Goal: Task Accomplishment & Management: Manage account settings

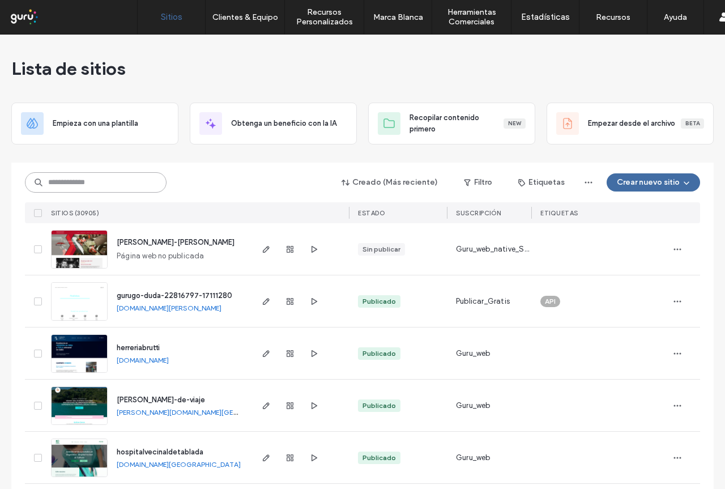
click at [93, 176] on input at bounding box center [96, 182] width 142 height 20
paste input "**********"
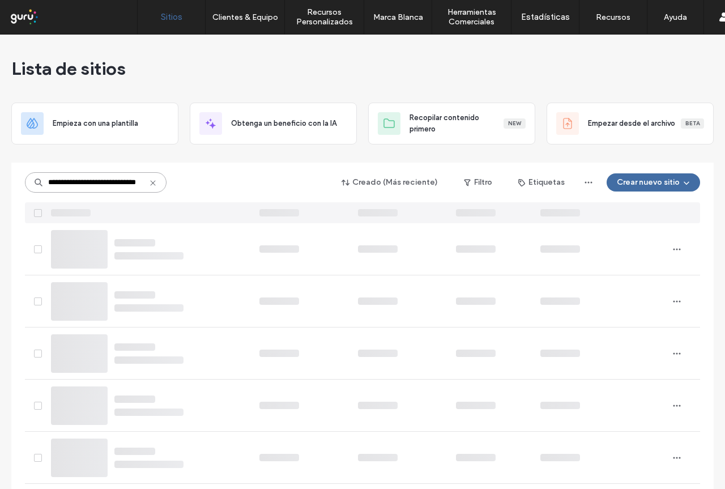
type input "**********"
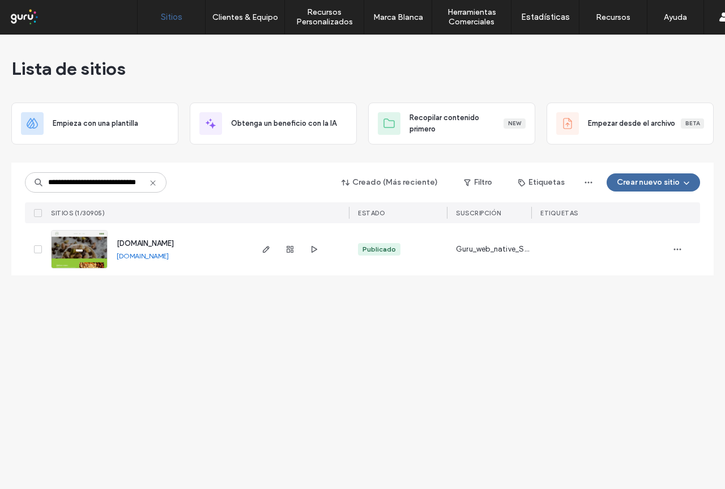
click at [81, 251] on img at bounding box center [80, 269] width 56 height 77
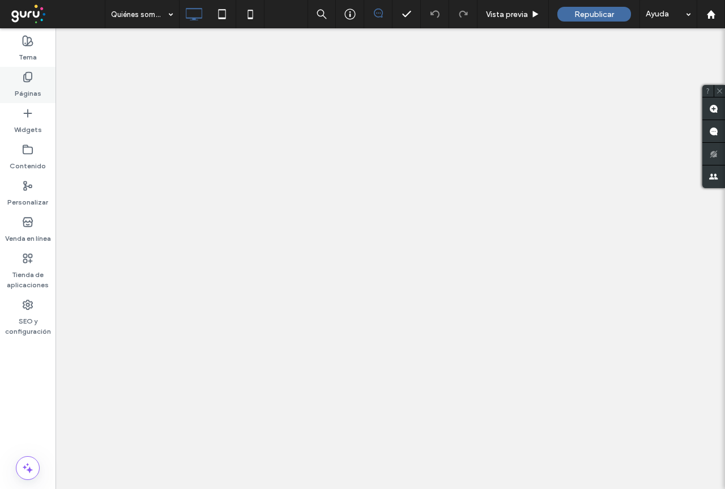
click at [26, 86] on label "Páginas" at bounding box center [28, 91] width 27 height 16
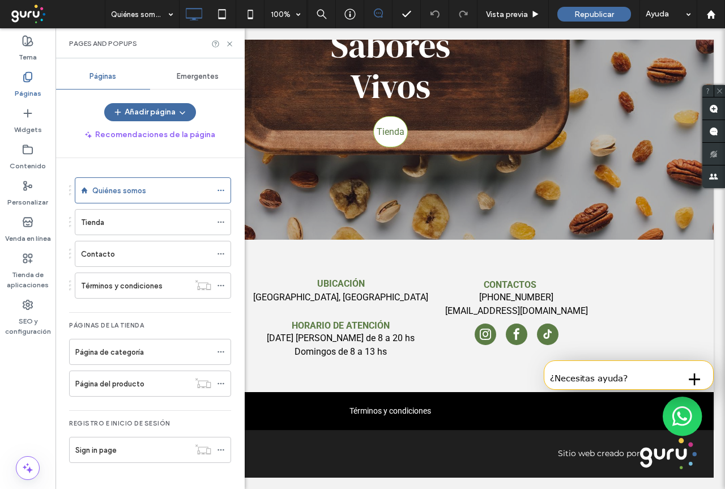
scroll to position [1674, 0]
click at [229, 44] on use at bounding box center [229, 43] width 5 height 5
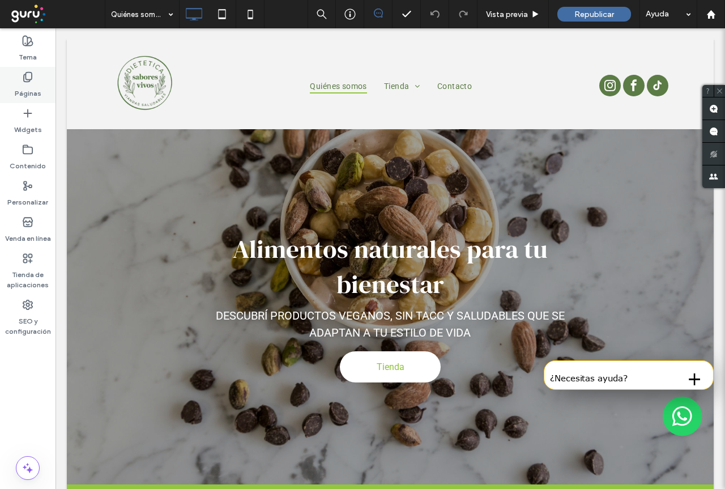
click at [25, 88] on label "Páginas" at bounding box center [28, 91] width 27 height 16
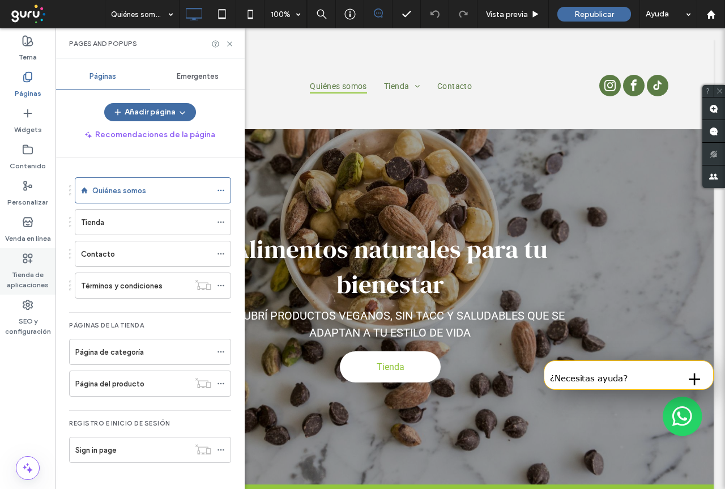
click at [24, 258] on icon at bounding box center [27, 258] width 11 height 11
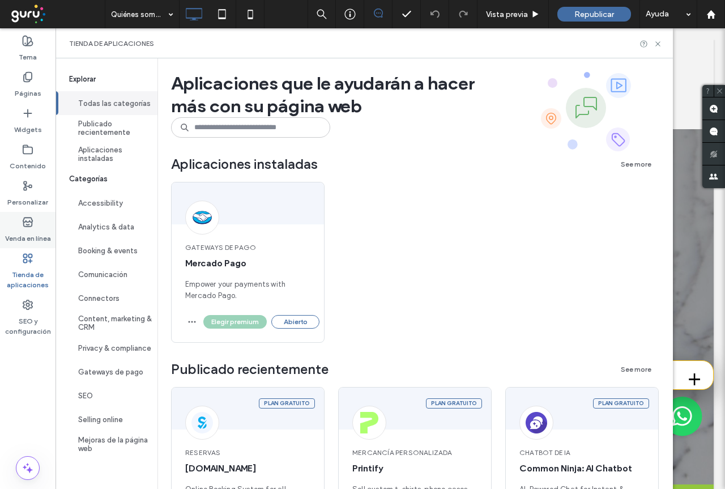
click at [28, 220] on icon at bounding box center [27, 222] width 11 height 11
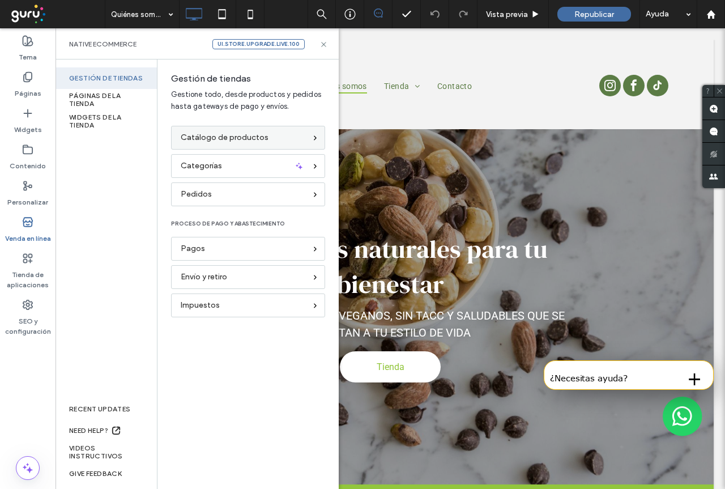
click at [261, 141] on span "Catálogo de productos" at bounding box center [225, 137] width 88 height 12
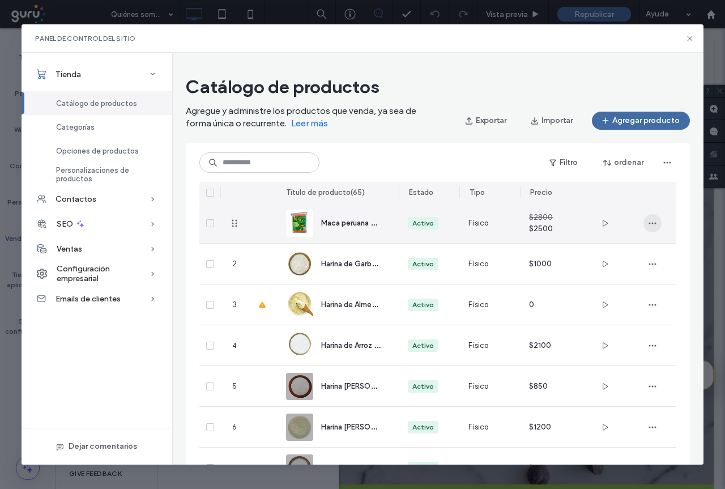
click at [659, 224] on span "button" at bounding box center [653, 223] width 18 height 18
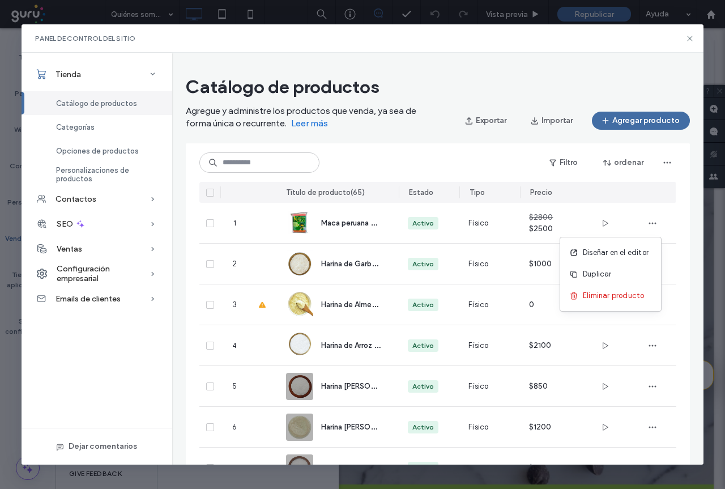
click at [452, 157] on div "Filtro ordenar" at bounding box center [438, 162] width 477 height 20
click at [82, 128] on span "Categorías" at bounding box center [75, 127] width 39 height 9
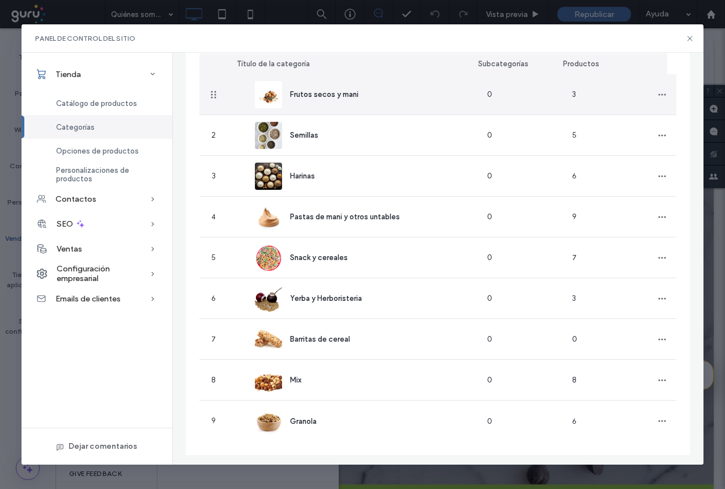
scroll to position [117, 0]
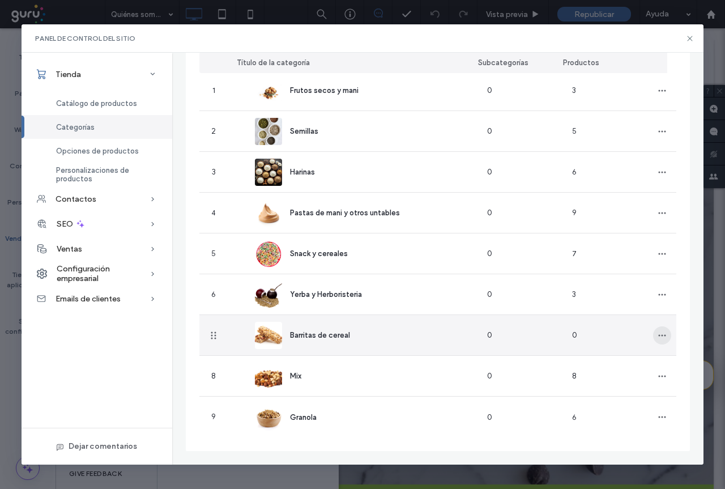
click at [654, 333] on span "button" at bounding box center [663, 335] width 18 height 18
click at [620, 361] on span "Editar categoría" at bounding box center [613, 364] width 58 height 11
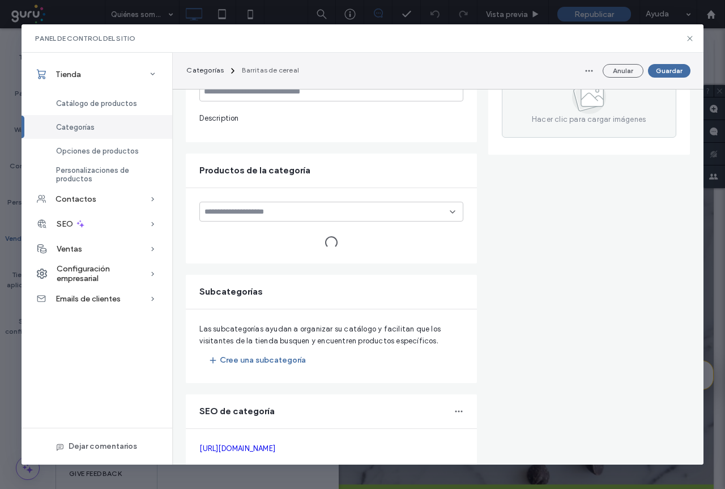
type input "**********"
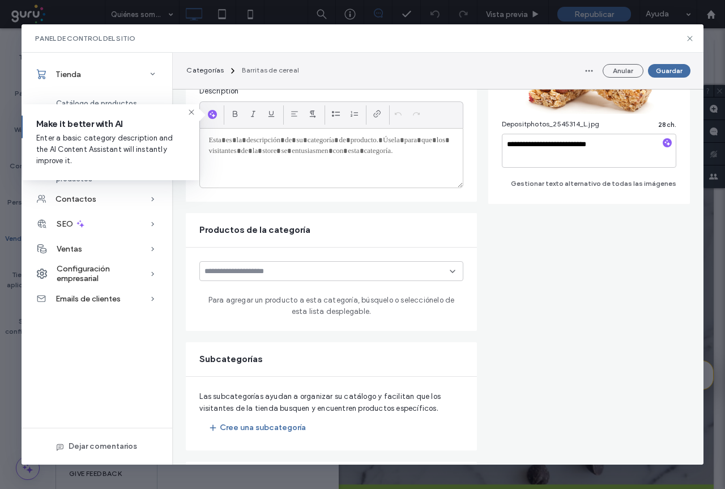
scroll to position [170, 0]
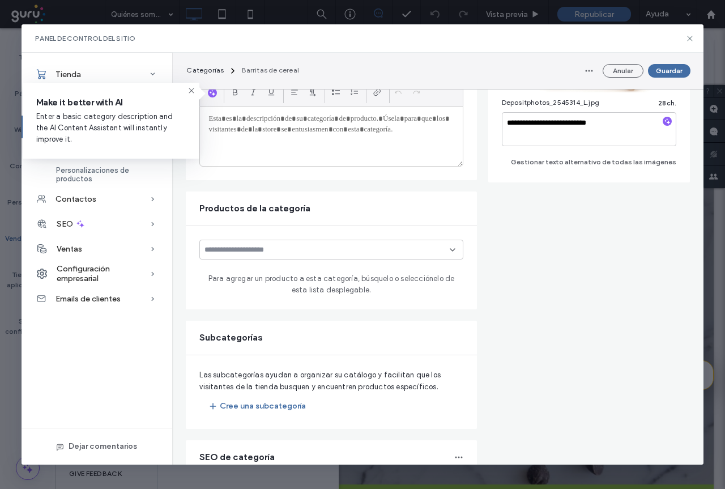
click at [292, 251] on input at bounding box center [327, 249] width 245 height 9
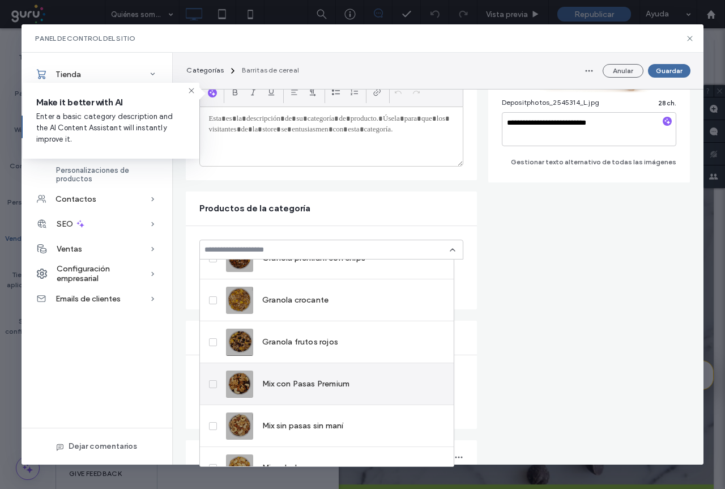
scroll to position [0, 0]
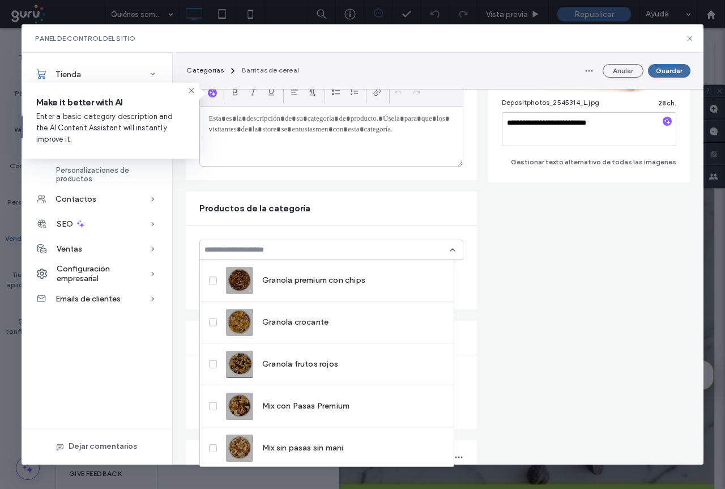
click at [400, 193] on div "Productos de la categoría" at bounding box center [331, 209] width 291 height 34
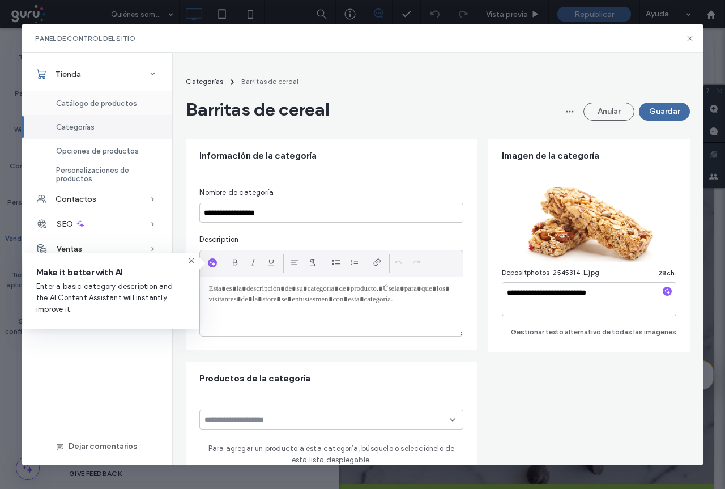
click at [91, 104] on span "Catálogo de productos" at bounding box center [96, 103] width 81 height 9
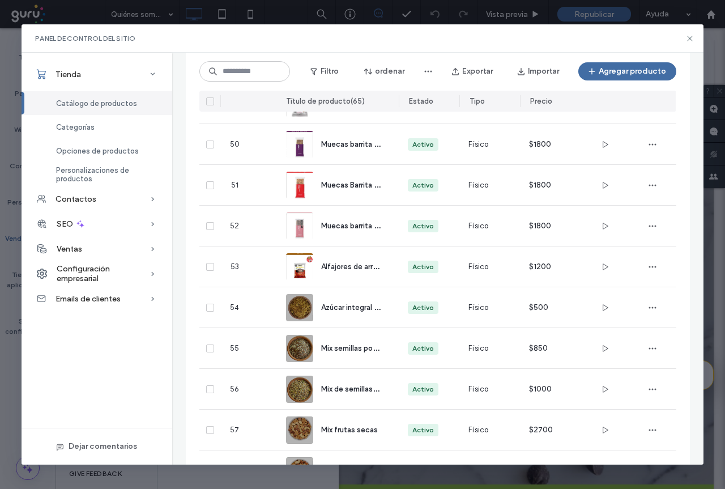
scroll to position [1915, 0]
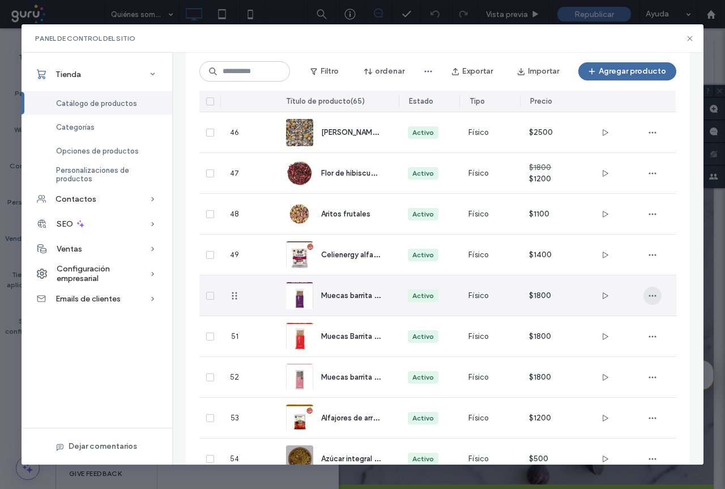
click at [657, 296] on span "button" at bounding box center [653, 296] width 18 height 18
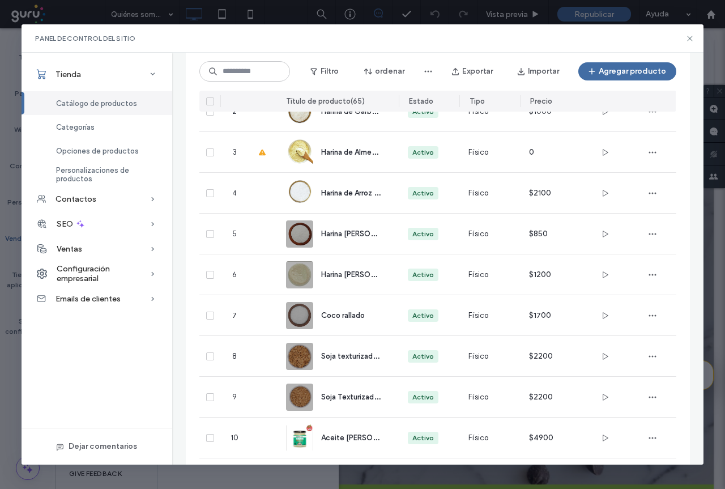
scroll to position [0, 0]
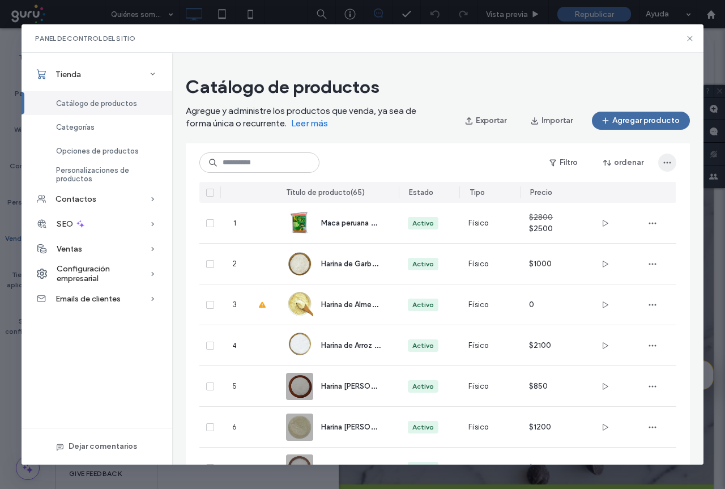
click at [672, 156] on span "button" at bounding box center [668, 163] width 18 height 18
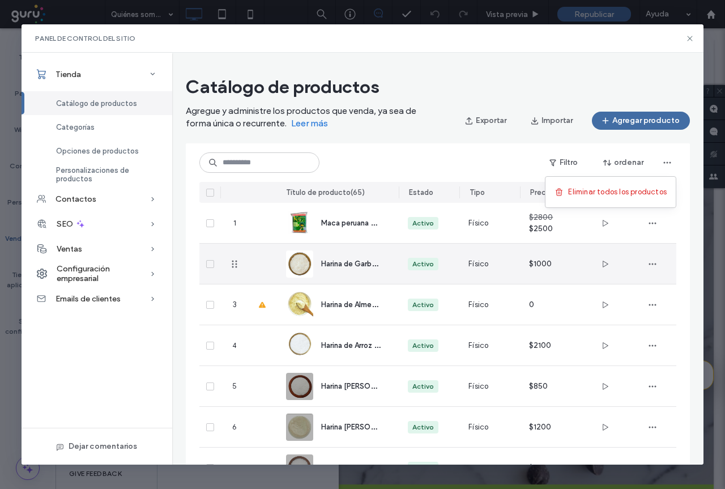
click at [661, 253] on div at bounding box center [653, 264] width 48 height 40
click at [653, 267] on icon "button" at bounding box center [652, 264] width 9 height 9
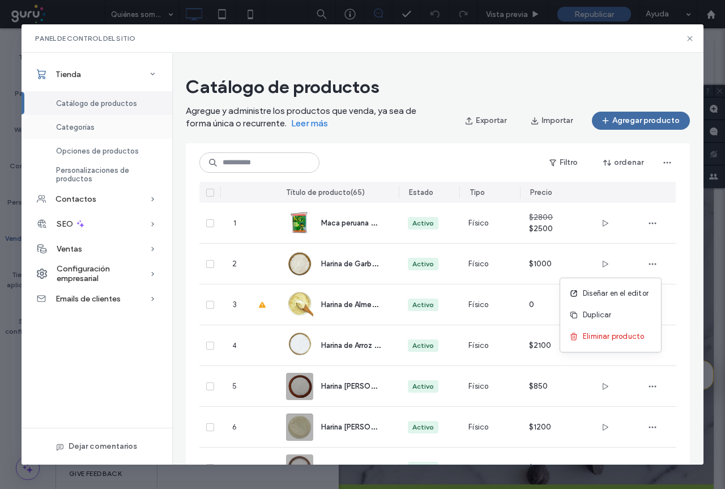
click at [90, 127] on span "Categorías" at bounding box center [75, 127] width 39 height 9
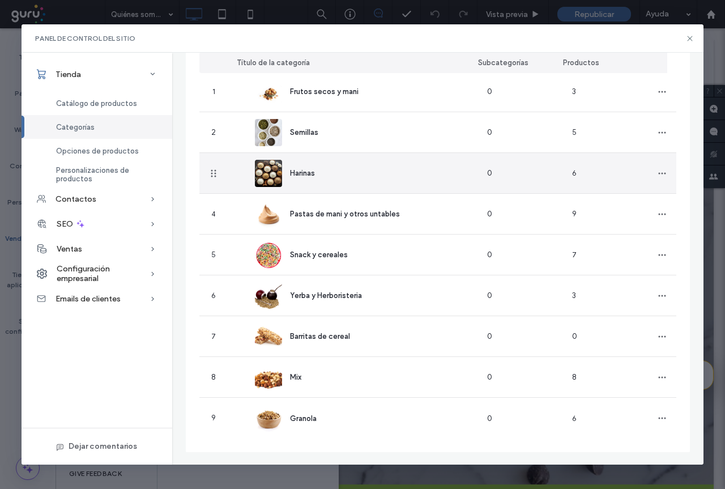
scroll to position [117, 0]
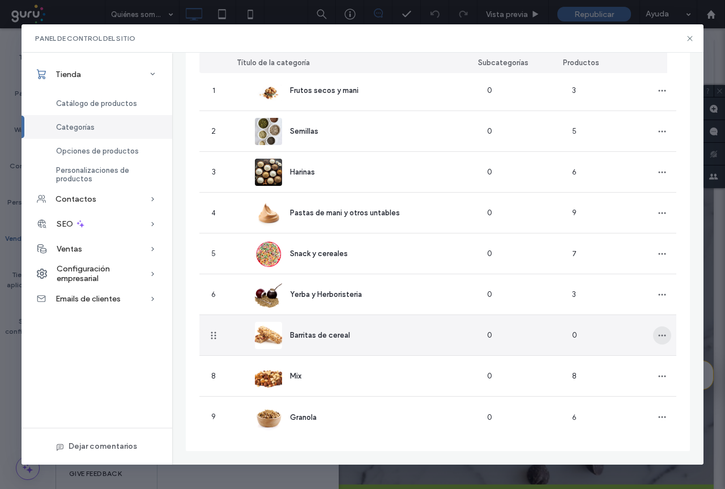
click at [662, 340] on span "button" at bounding box center [663, 335] width 18 height 18
click at [639, 359] on div "Editar categoría" at bounding box center [612, 365] width 101 height 22
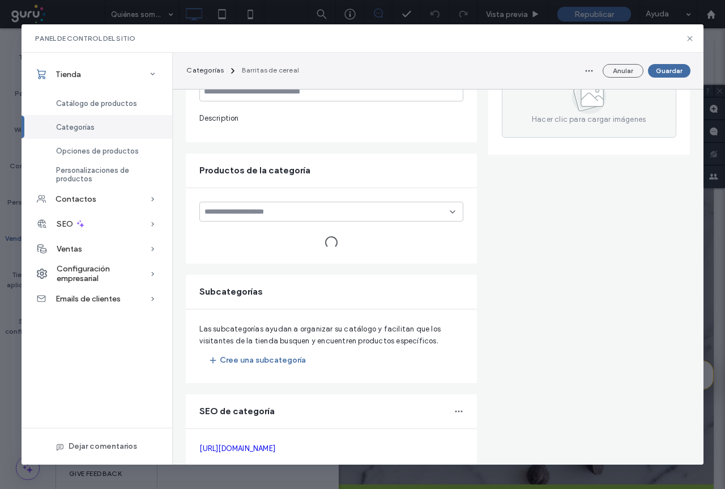
type input "**********"
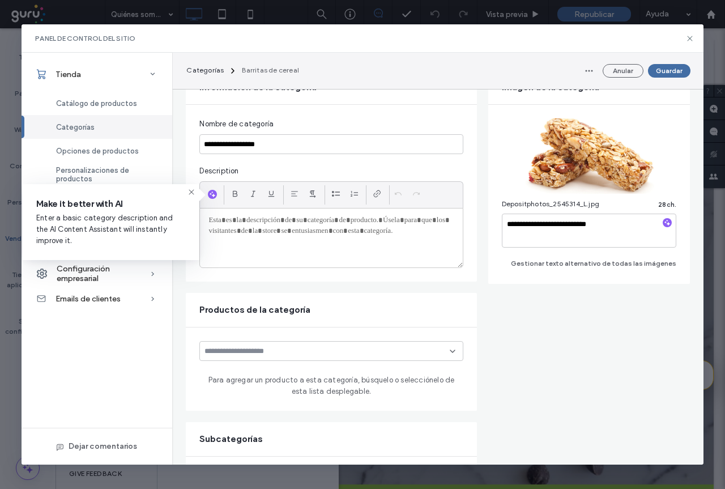
scroll to position [0, 0]
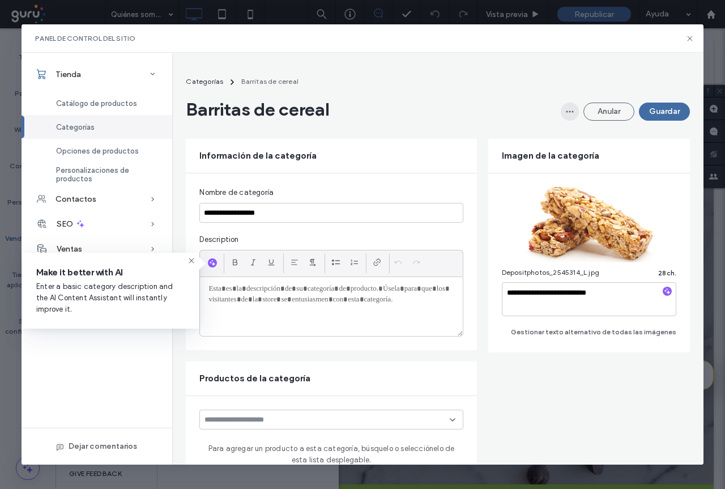
click at [561, 111] on span "button" at bounding box center [570, 112] width 18 height 18
click at [250, 124] on main "**********" at bounding box center [438, 412] width 504 height 675
click at [103, 156] on div "Opciones de productos" at bounding box center [97, 151] width 151 height 24
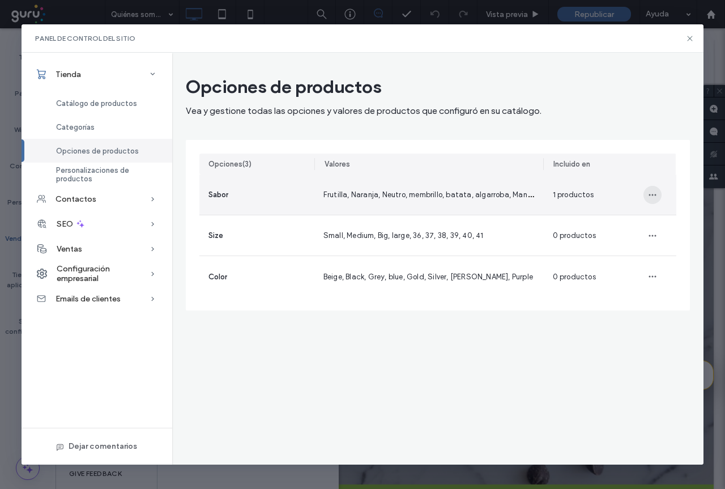
click at [652, 196] on use "button" at bounding box center [652, 195] width 7 height 2
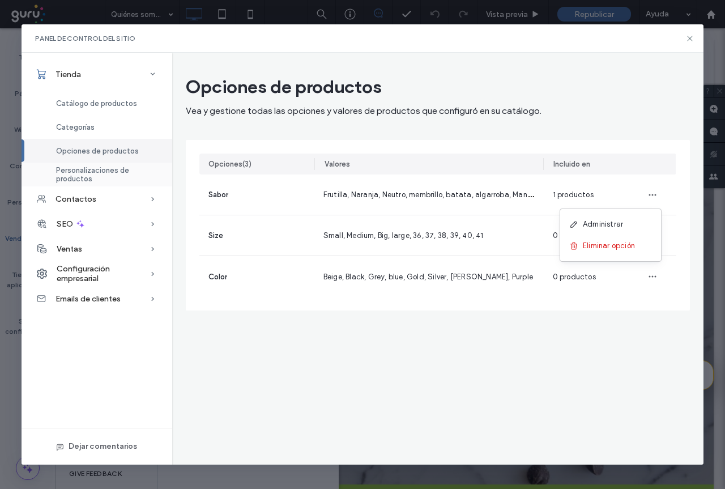
click at [140, 177] on span "Personalizaciones de productos" at bounding box center [107, 174] width 103 height 17
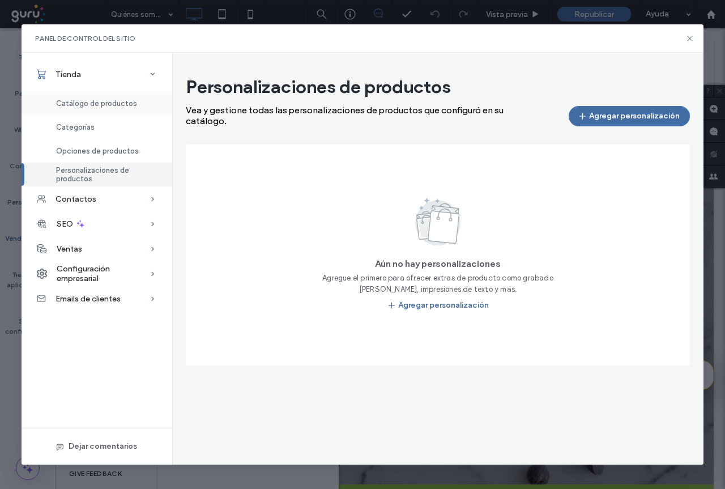
click at [77, 101] on span "Catálogo de productos" at bounding box center [96, 103] width 81 height 9
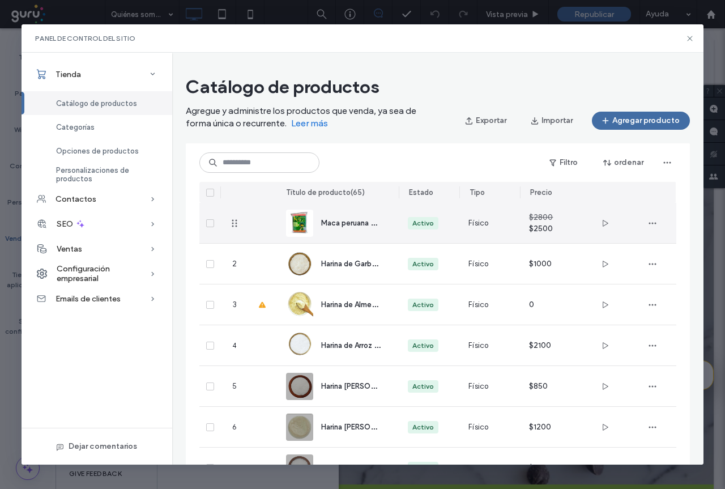
click at [291, 222] on img at bounding box center [299, 223] width 27 height 27
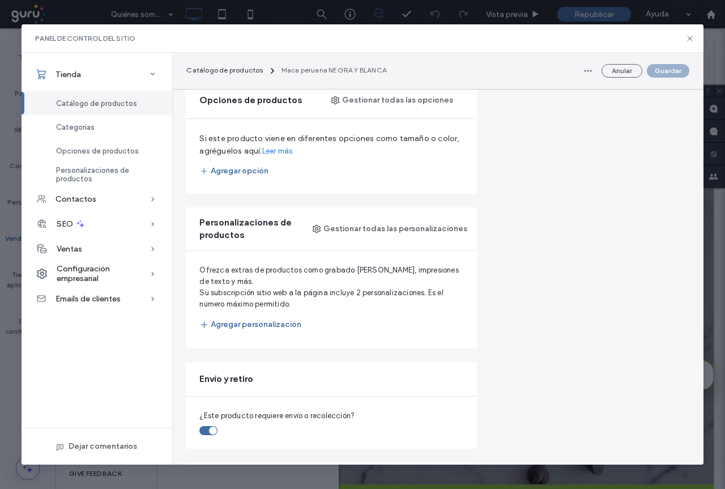
scroll to position [623, 0]
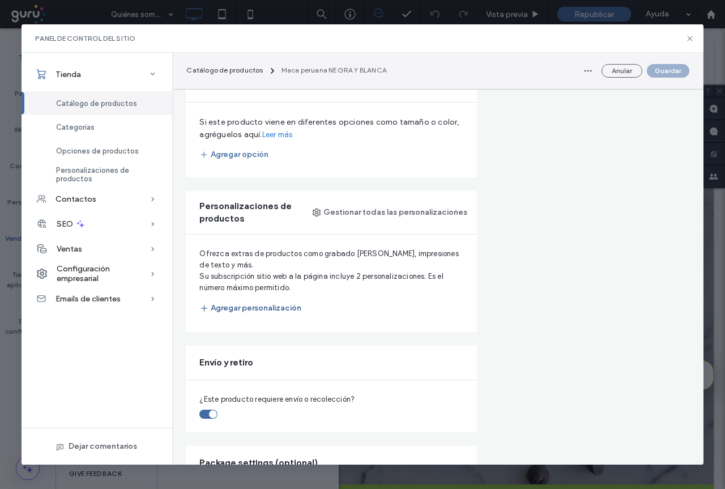
click at [274, 304] on button "Agregar personalización" at bounding box center [251, 308] width 102 height 20
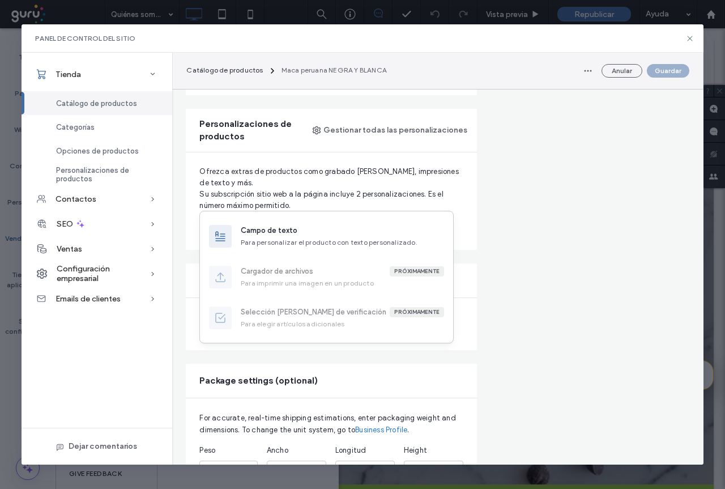
scroll to position [737, 0]
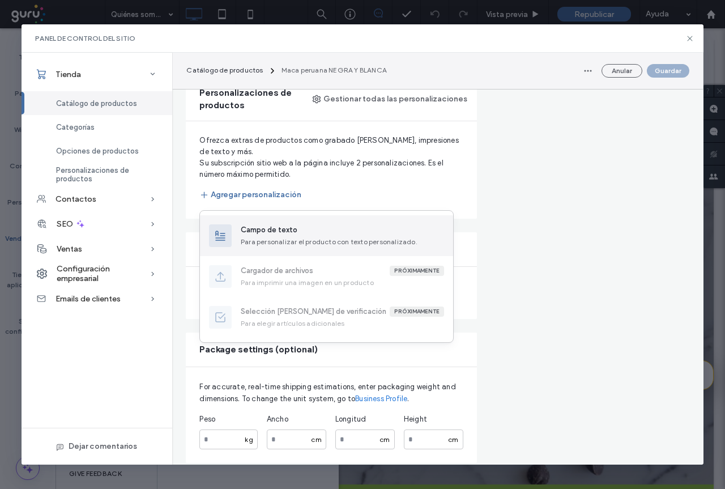
click at [296, 239] on div "Para personalizar el producto con texto personalizado." at bounding box center [342, 242] width 203 height 10
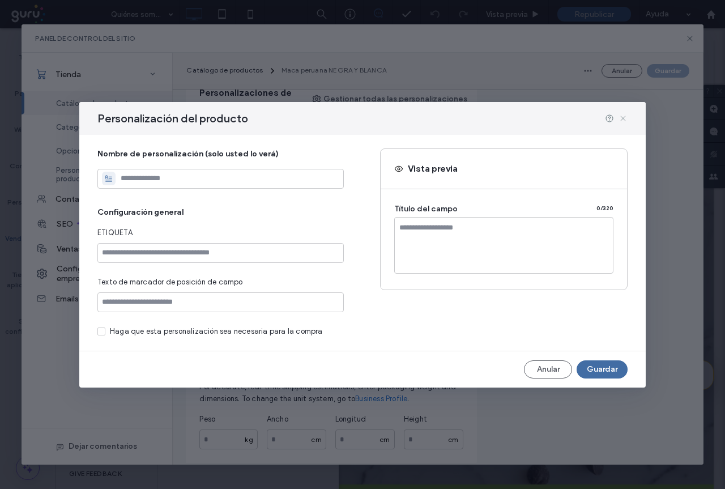
click at [622, 121] on icon at bounding box center [623, 118] width 9 height 9
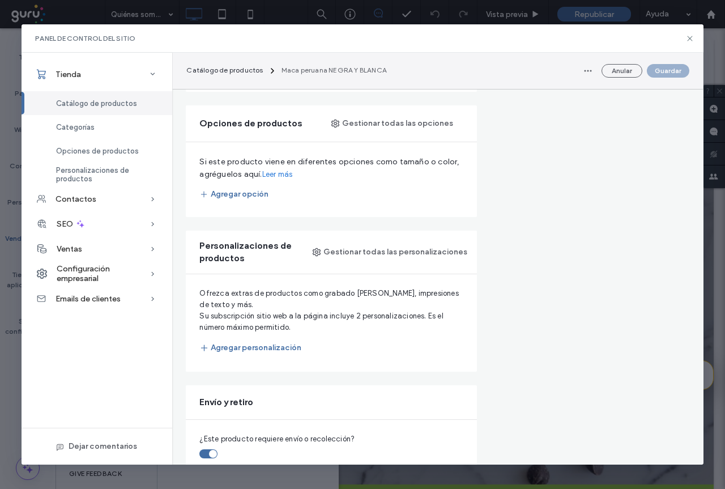
scroll to position [567, 0]
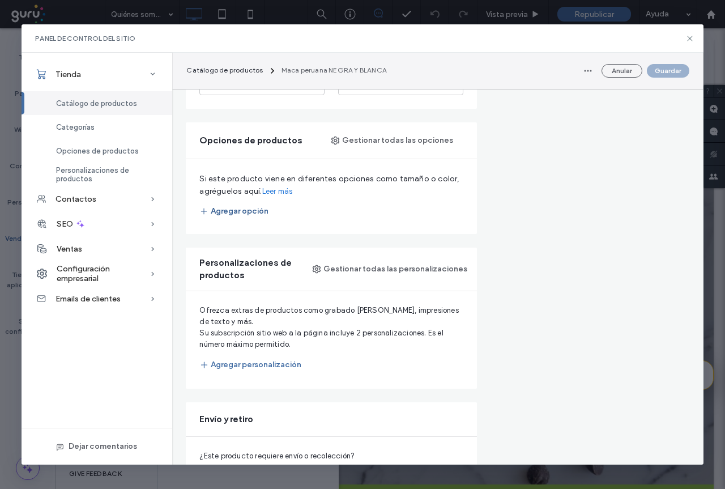
click at [247, 209] on button "Agregar opción" at bounding box center [234, 211] width 69 height 18
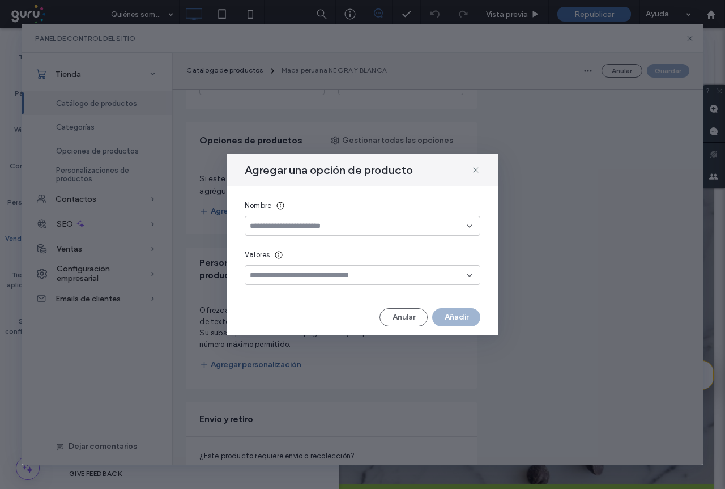
click at [352, 228] on input at bounding box center [358, 226] width 217 height 9
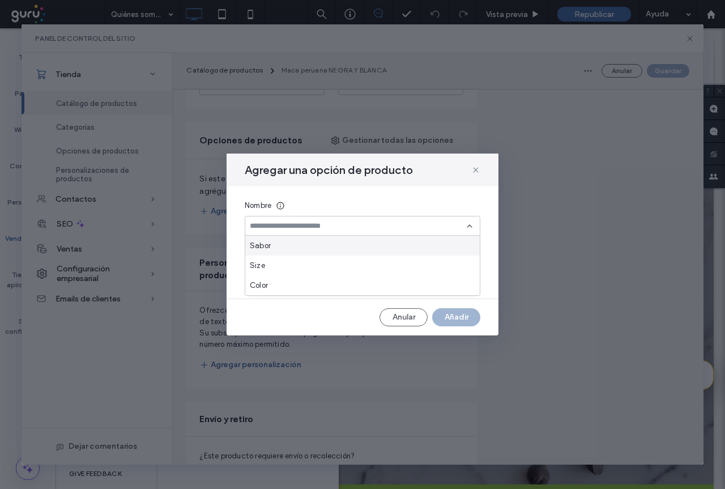
click at [274, 244] on div "Sabor" at bounding box center [362, 246] width 235 height 20
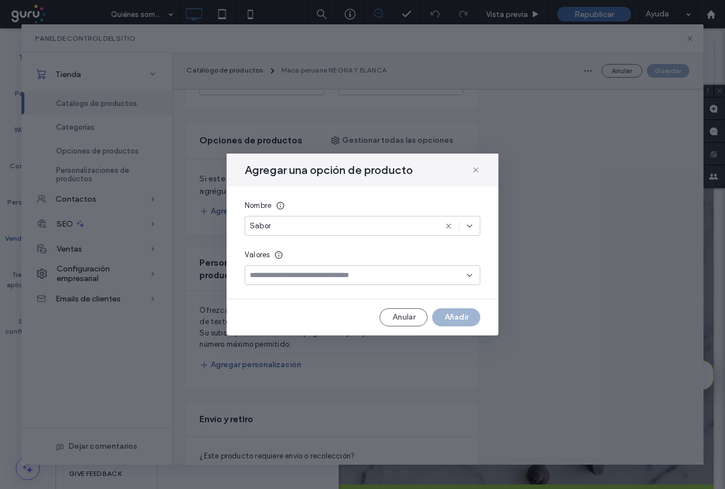
click at [312, 271] on input at bounding box center [358, 275] width 217 height 9
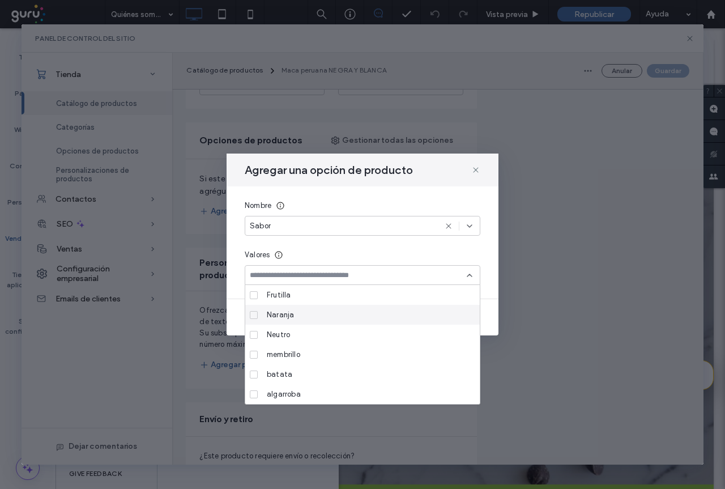
click at [282, 313] on span "Naranja" at bounding box center [280, 314] width 27 height 11
click at [503, 300] on div "Agregar una opción de producto Nombre Sabor Valores Naranja Anular Añadir" at bounding box center [363, 244] width 682 height 440
click at [489, 309] on div "Anular Añadir" at bounding box center [363, 317] width 272 height 18
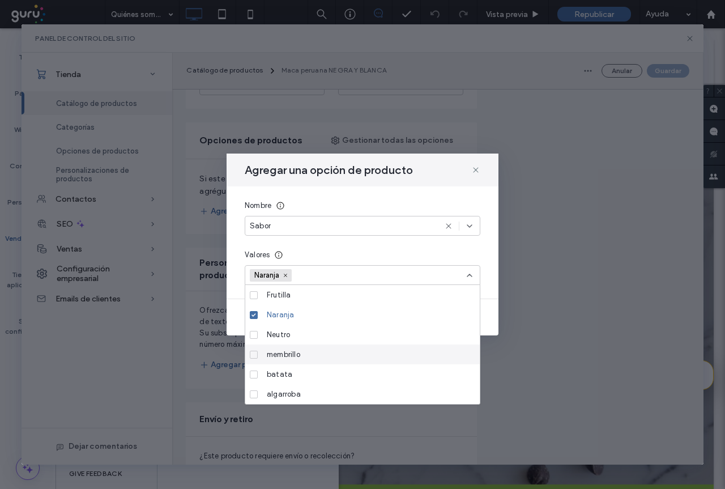
click at [253, 353] on icon at bounding box center [254, 354] width 5 height 3
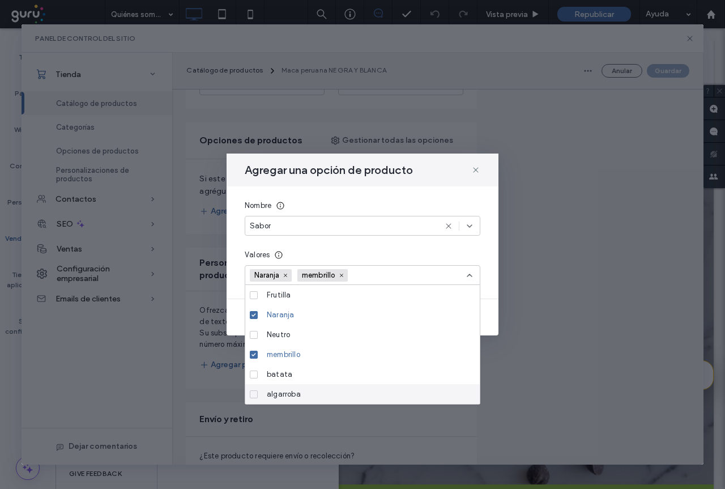
click at [255, 396] on span at bounding box center [254, 395] width 8 height 8
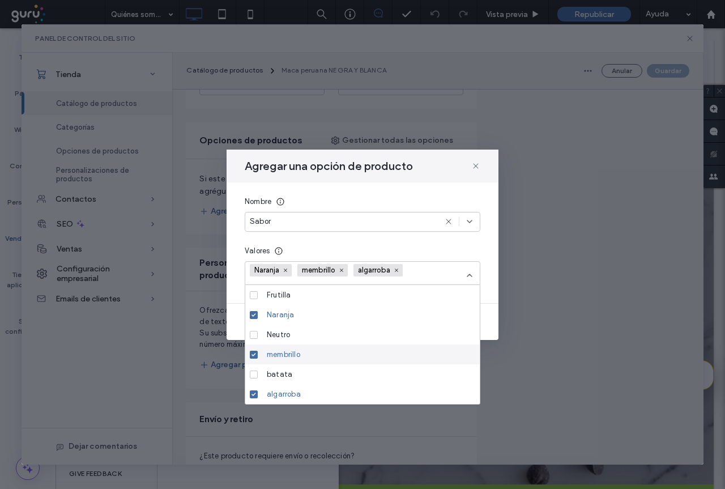
click at [309, 221] on div "Sabor" at bounding box center [343, 221] width 186 height 11
click at [475, 196] on div "Nombre" at bounding box center [363, 201] width 236 height 11
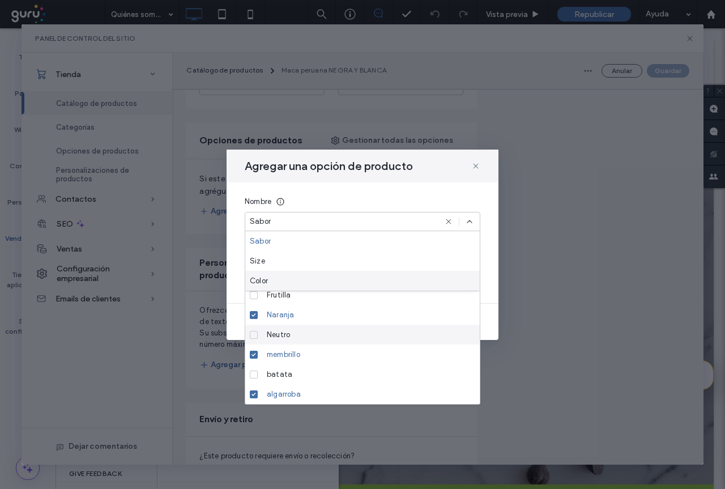
click at [211, 290] on div "Agregar una opción de producto Nombre Sabor Valores Naranja membrillo algarroba…" at bounding box center [363, 244] width 682 height 440
click at [232, 320] on div "Anular Añadir" at bounding box center [363, 322] width 272 height 18
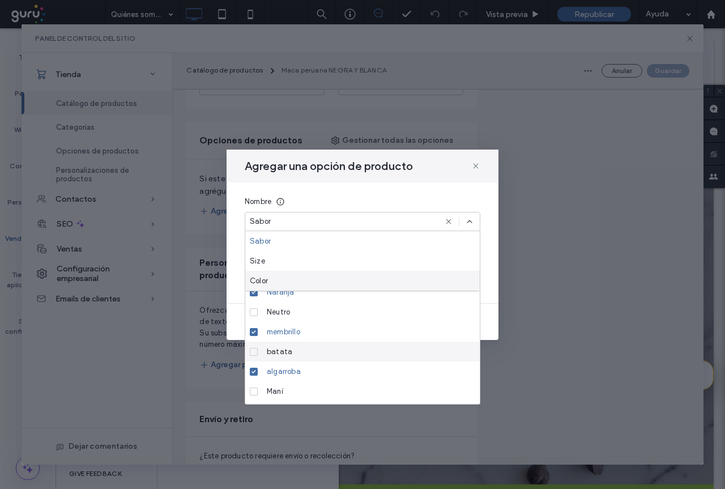
scroll to position [60, 0]
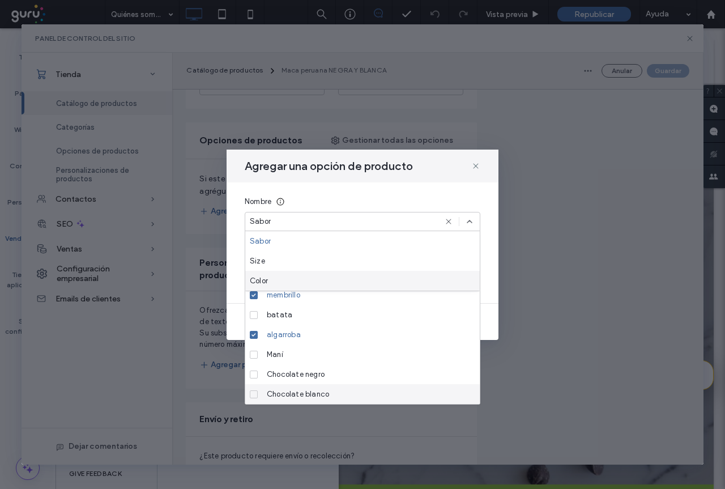
click at [219, 422] on div "Agregar una opción de producto Nombre Sabor Valores Naranja membrillo algarroba…" at bounding box center [363, 244] width 682 height 440
click at [217, 347] on div "Agregar una opción de producto Nombre Sabor Valores Naranja membrillo algarroba…" at bounding box center [363, 244] width 682 height 440
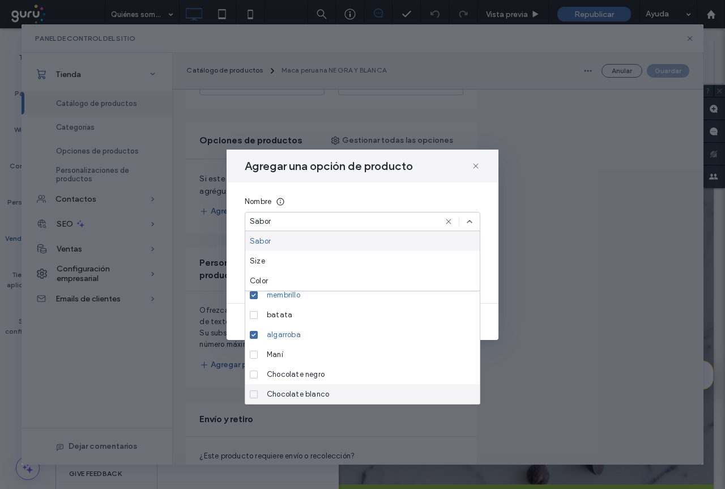
click at [482, 167] on div "Agregar una opción de producto" at bounding box center [363, 166] width 272 height 33
click at [477, 167] on icon at bounding box center [476, 166] width 9 height 9
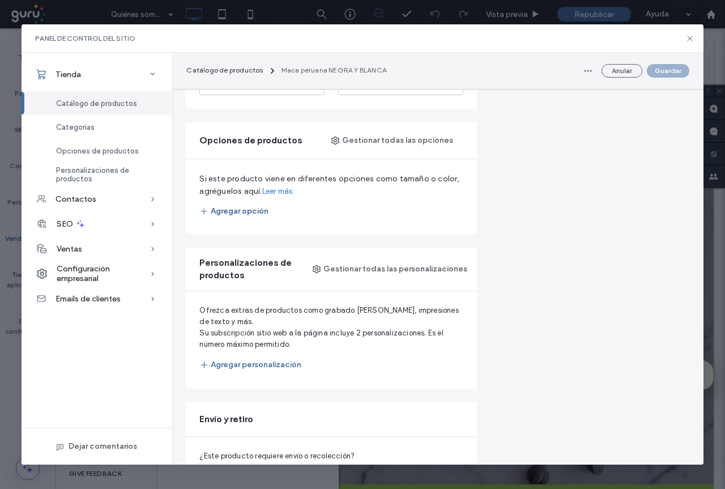
click at [226, 211] on button "Agregar opción" at bounding box center [234, 211] width 69 height 18
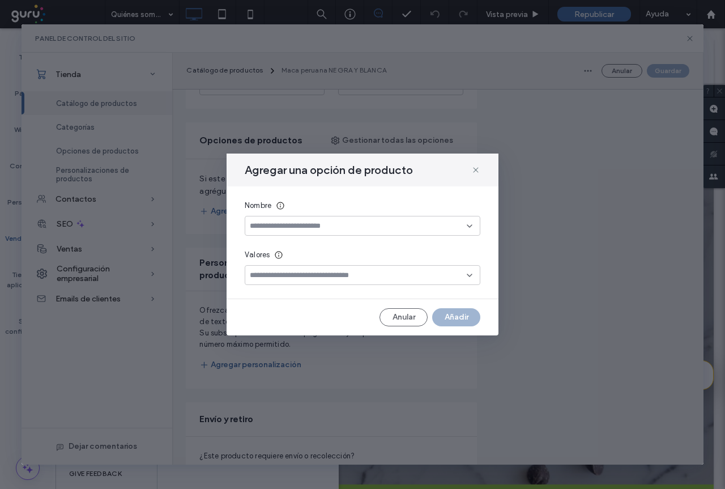
click at [265, 223] on input at bounding box center [358, 226] width 217 height 9
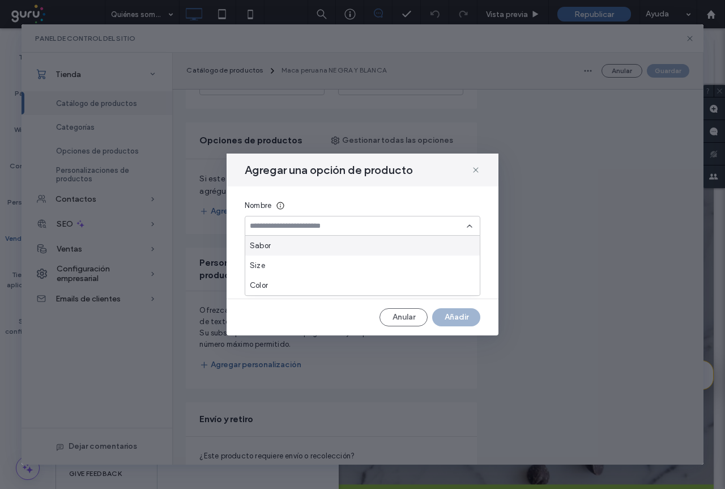
click at [262, 246] on span "Sabor" at bounding box center [260, 245] width 21 height 11
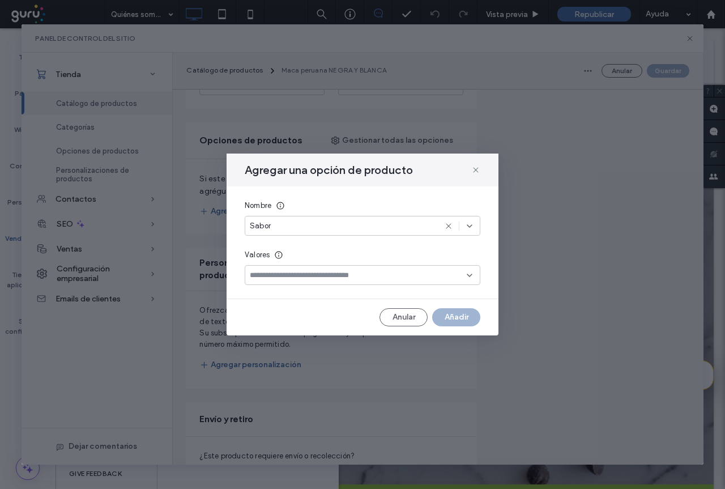
click at [280, 275] on input at bounding box center [358, 275] width 217 height 9
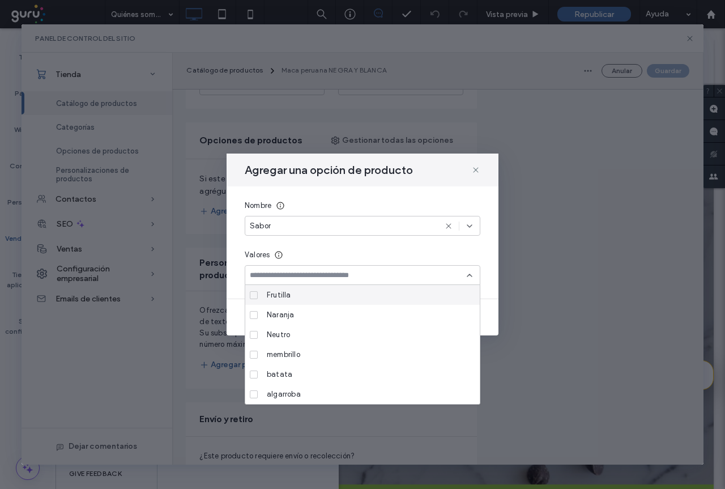
click at [257, 294] on span at bounding box center [254, 295] width 8 height 8
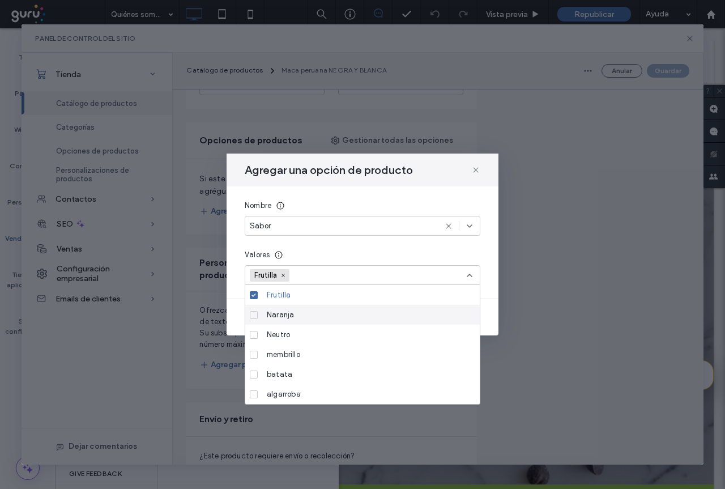
click at [253, 315] on icon at bounding box center [254, 314] width 5 height 3
click at [256, 336] on span at bounding box center [254, 335] width 8 height 8
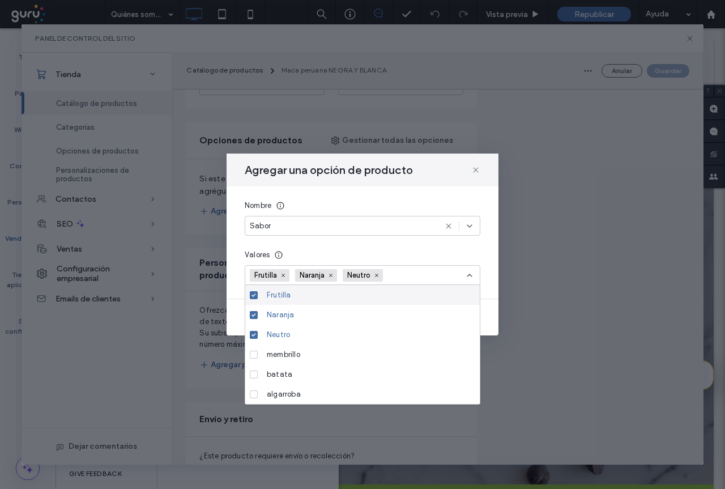
click at [470, 274] on use at bounding box center [470, 275] width 5 height 2
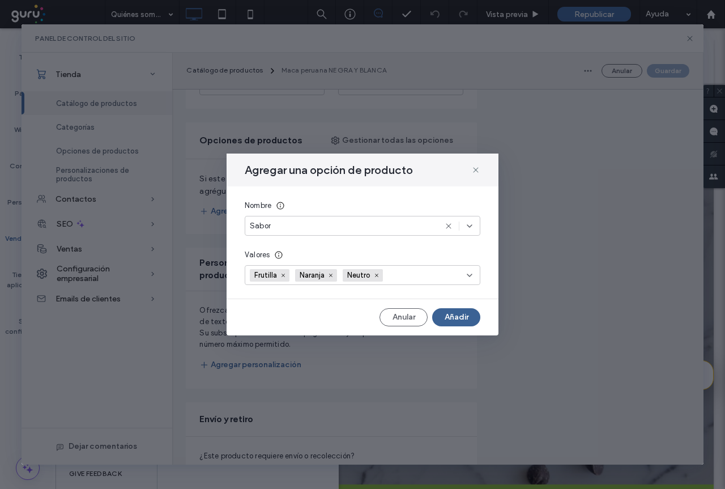
click at [459, 324] on button "Añadir" at bounding box center [456, 317] width 48 height 18
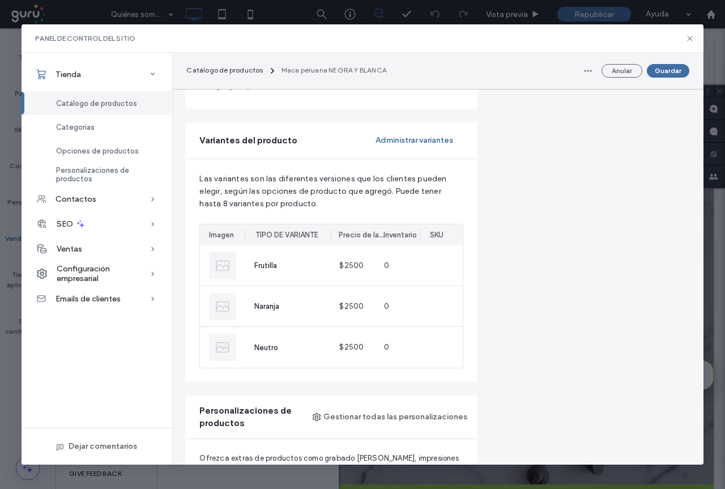
scroll to position [737, 0]
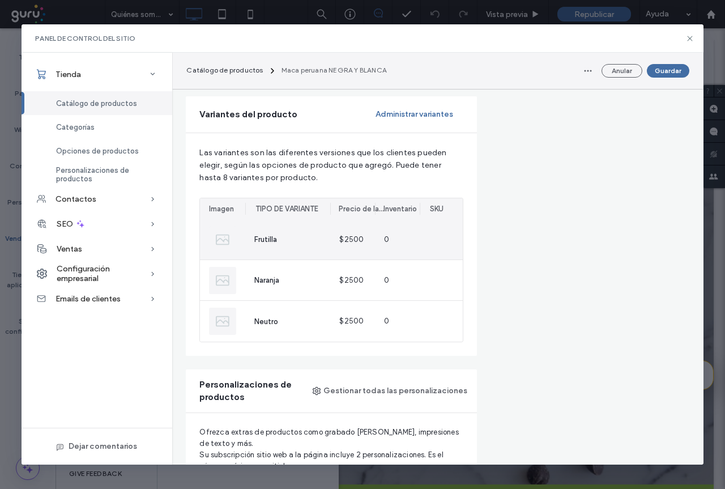
click at [391, 240] on div "0" at bounding box center [400, 239] width 51 height 40
click at [222, 239] on img at bounding box center [222, 239] width 27 height 27
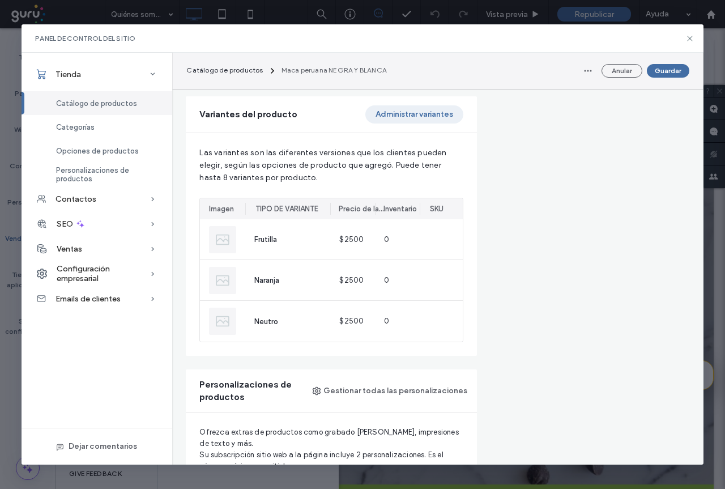
click at [414, 118] on button "Administrar variantes" at bounding box center [415, 114] width 98 height 18
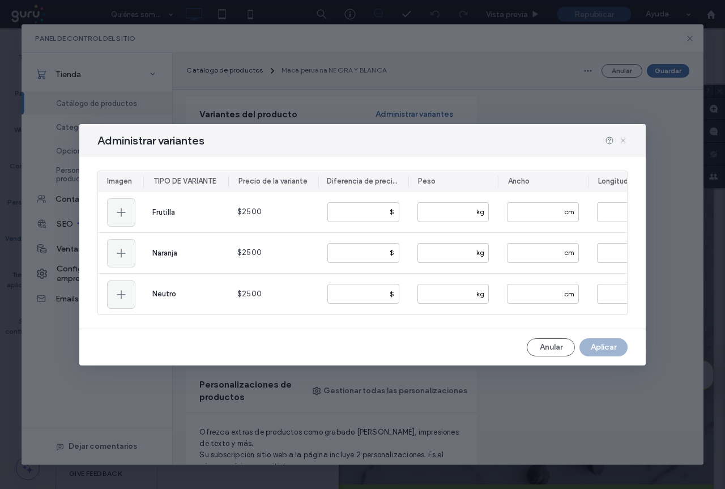
click at [625, 139] on icon at bounding box center [623, 140] width 9 height 9
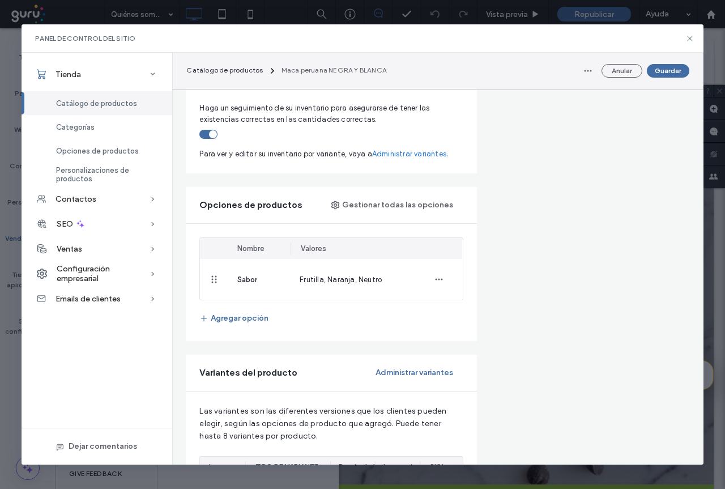
scroll to position [461, 0]
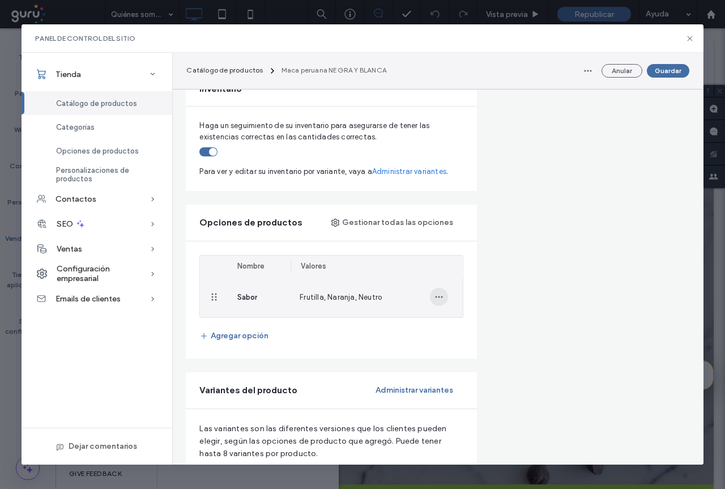
click at [435, 299] on icon "button" at bounding box center [439, 296] width 9 height 9
click at [457, 347] on span "Quitar del producto" at bounding box center [488, 348] width 70 height 11
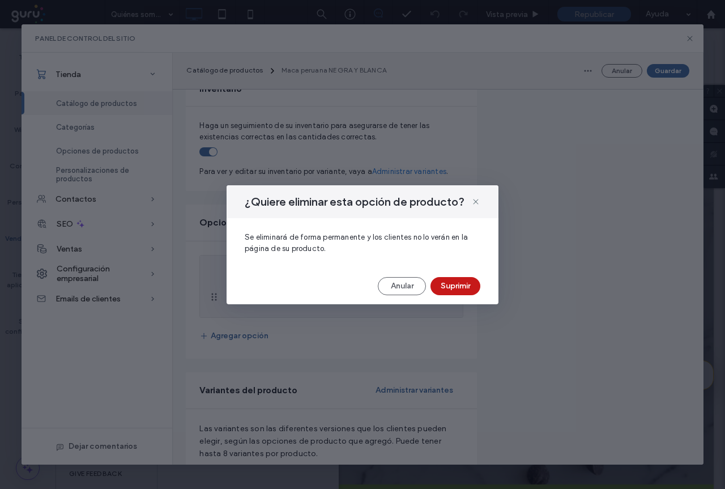
click at [453, 284] on button "Suprimir" at bounding box center [456, 286] width 50 height 18
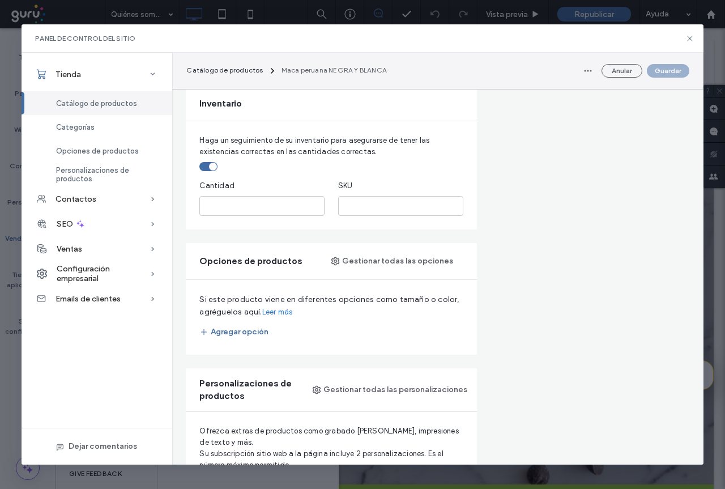
scroll to position [404, 0]
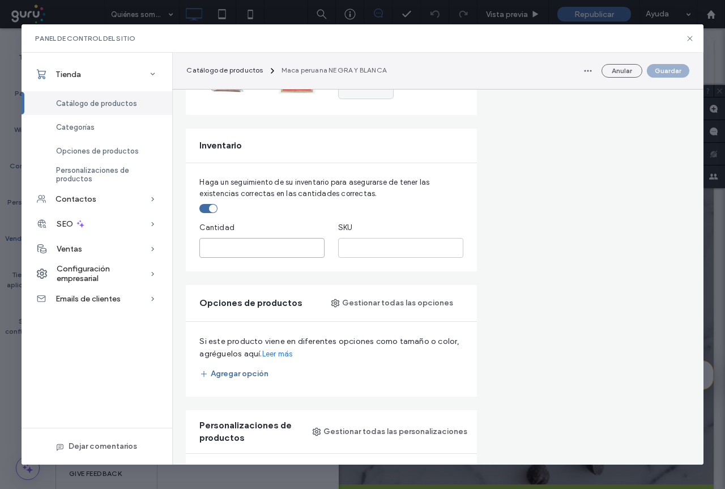
click at [226, 244] on input "*" at bounding box center [262, 248] width 125 height 20
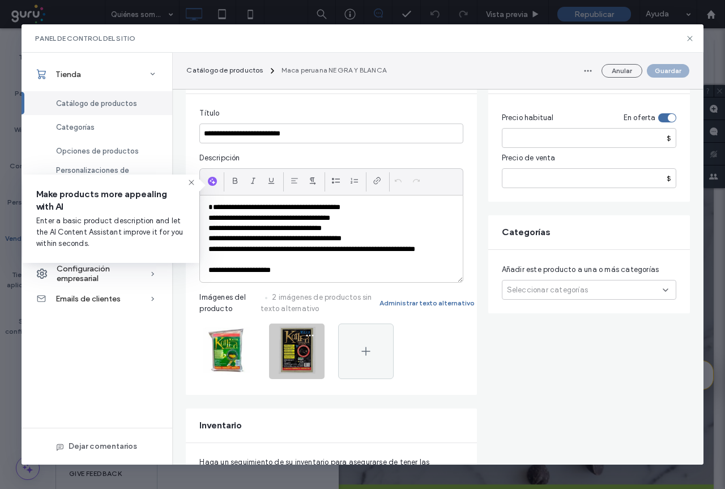
scroll to position [121, 0]
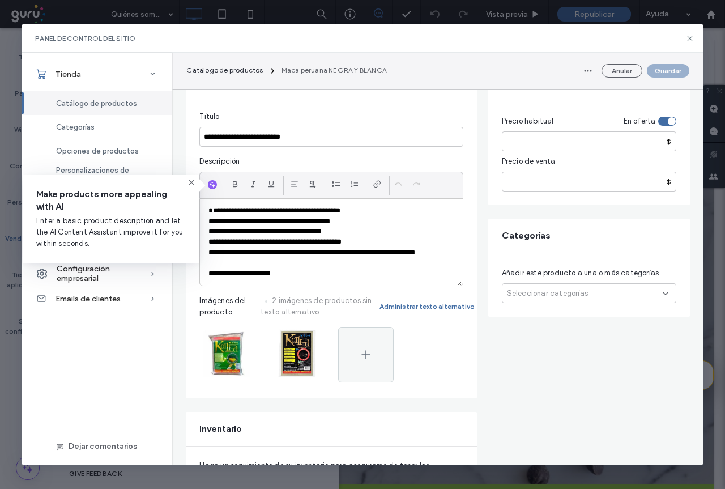
click at [193, 186] on icon at bounding box center [191, 182] width 9 height 9
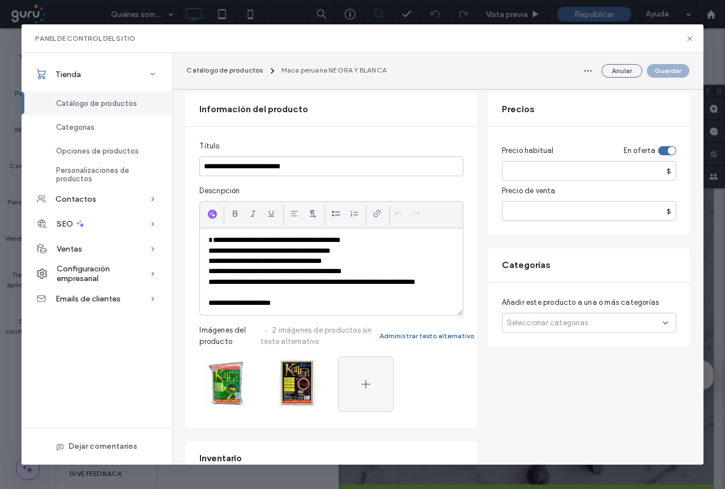
scroll to position [64, 0]
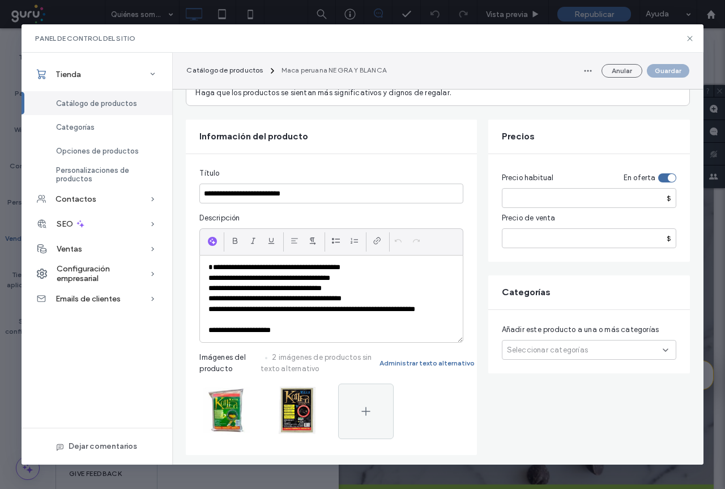
click at [565, 349] on span "Seleccionar categorías" at bounding box center [547, 350] width 81 height 11
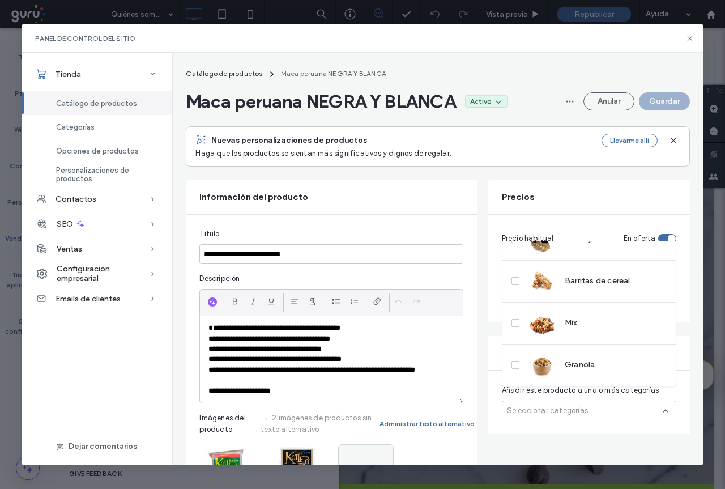
scroll to position [0, 0]
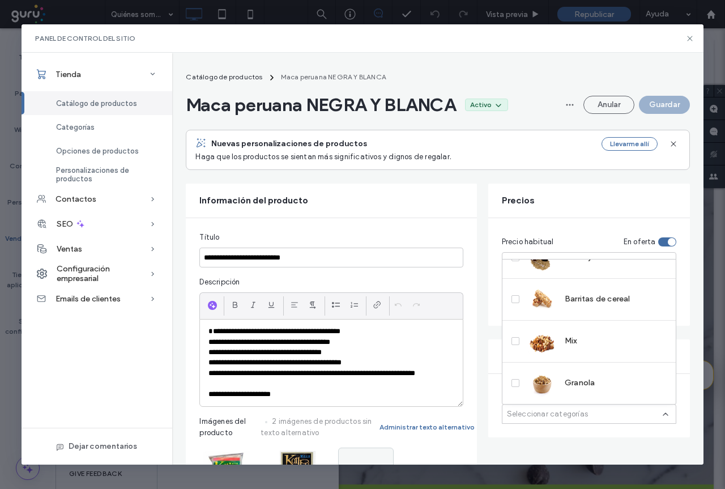
click at [471, 220] on div "**********" at bounding box center [331, 368] width 291 height 301
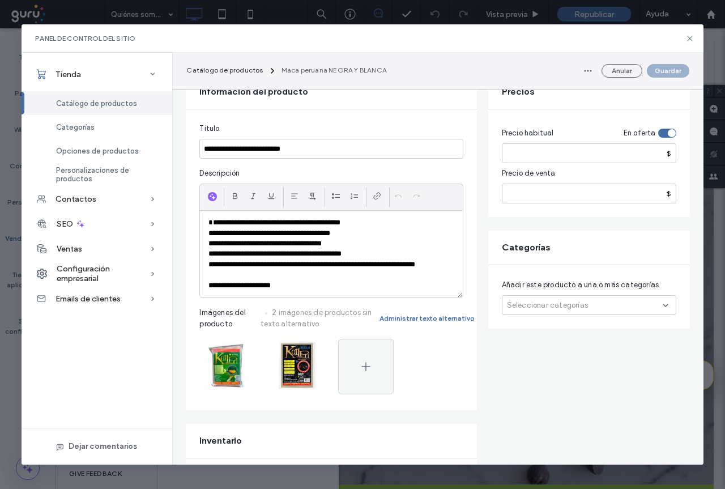
scroll to position [113, 0]
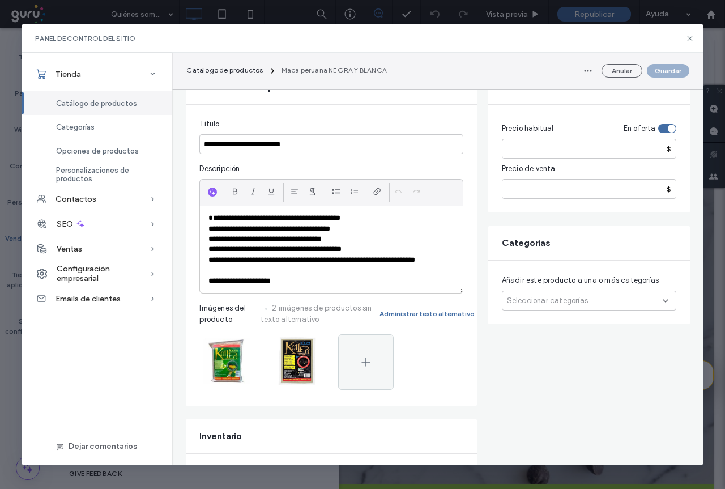
click at [606, 307] on div "Seleccionar categorías" at bounding box center [589, 301] width 175 height 20
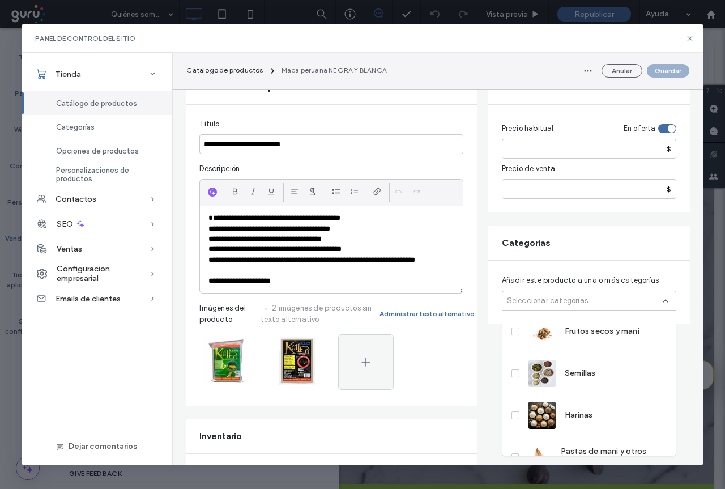
click at [655, 232] on div "Categorías" at bounding box center [590, 243] width 202 height 34
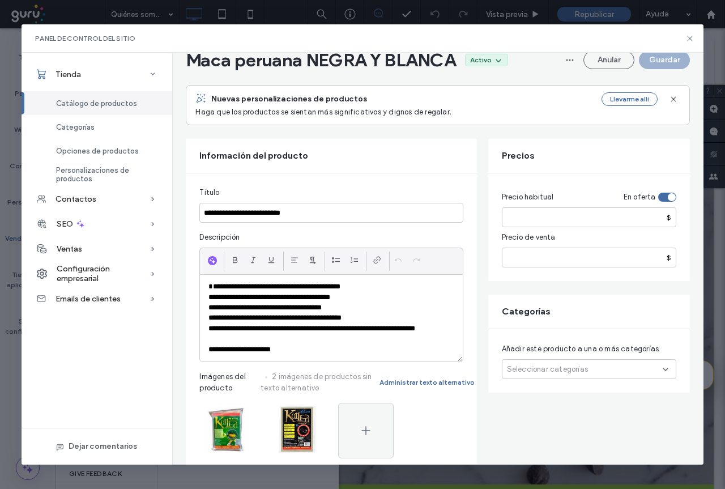
scroll to position [0, 0]
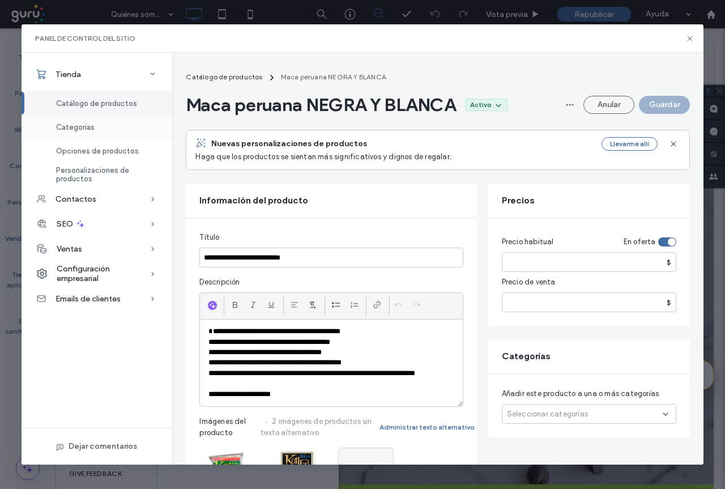
click at [74, 130] on span "Categorías" at bounding box center [75, 127] width 39 height 9
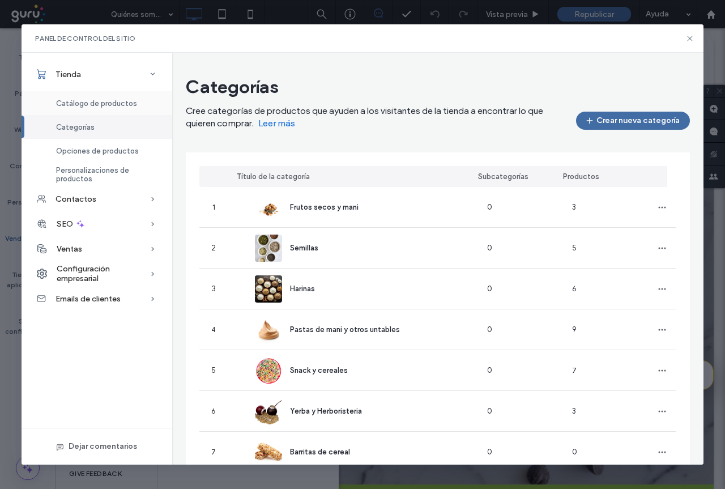
click at [104, 100] on span "Catálogo de productos" at bounding box center [96, 103] width 81 height 9
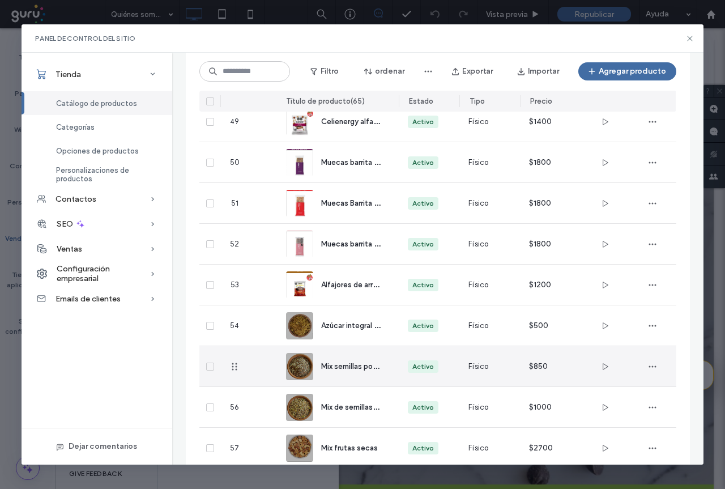
scroll to position [2028, 0]
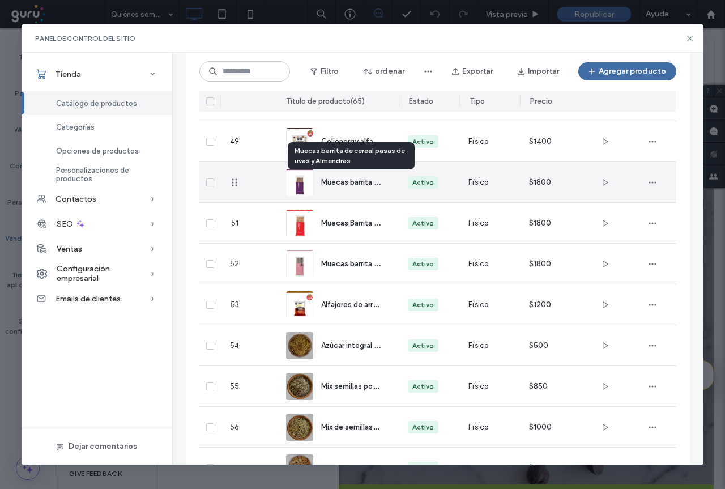
click at [356, 184] on span "Muecas barrita de cereal pasas de uvas y Almendras" at bounding box center [410, 181] width 178 height 11
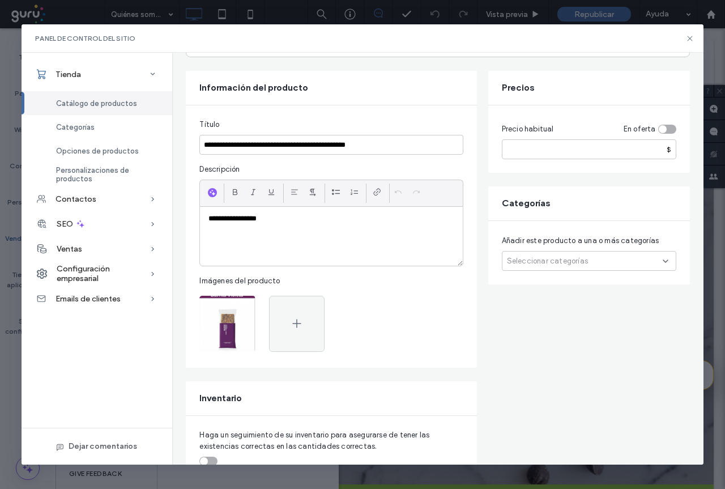
scroll to position [0, 0]
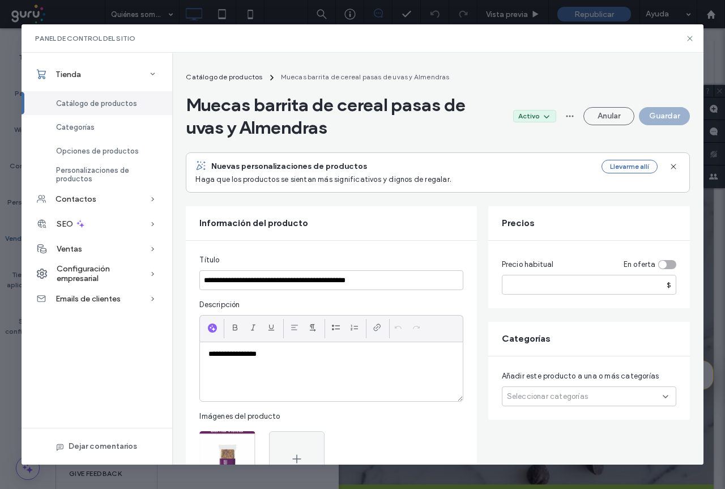
click at [214, 320] on div at bounding box center [214, 327] width 16 height 17
click at [215, 325] on icon "button" at bounding box center [213, 328] width 8 height 9
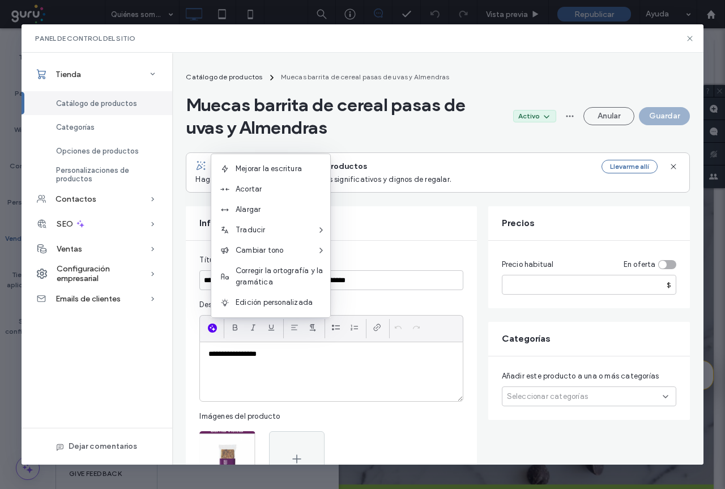
click at [291, 358] on p "**********" at bounding box center [331, 354] width 245 height 10
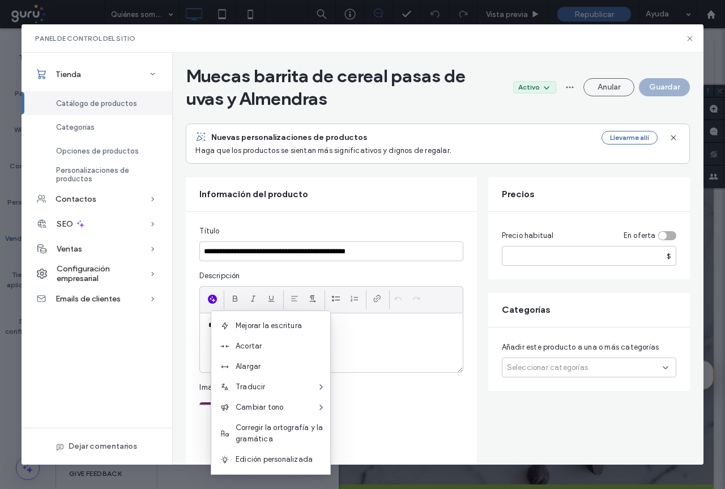
scroll to position [113, 0]
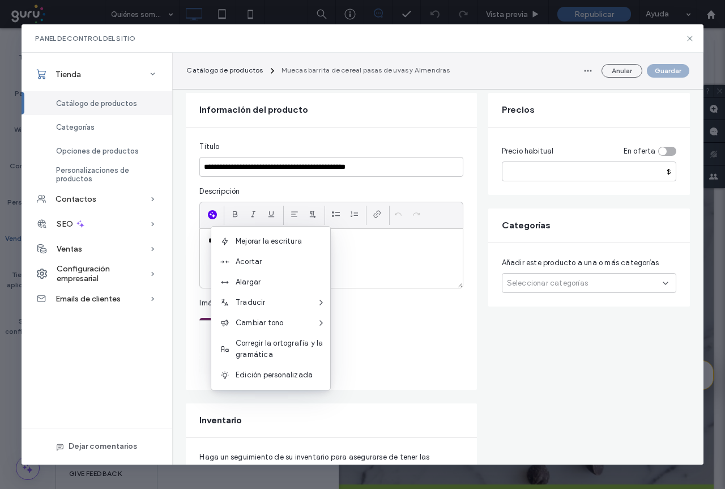
click at [426, 340] on div at bounding box center [332, 347] width 264 height 58
click at [358, 239] on p "**********" at bounding box center [331, 241] width 245 height 10
click at [194, 389] on div "**********" at bounding box center [331, 259] width 291 height 262
click at [265, 239] on span "Mejorar la escritura" at bounding box center [283, 241] width 95 height 11
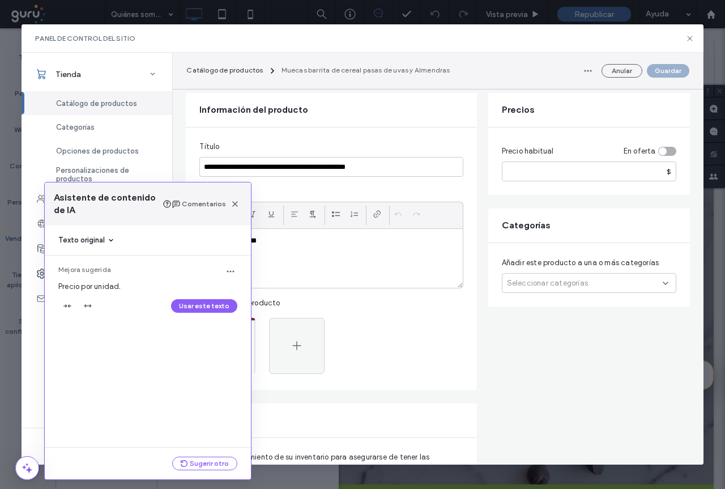
click at [120, 243] on div "Texto original" at bounding box center [147, 240] width 179 height 11
click at [86, 347] on div "Texto original Precio por unidad Mejora sugerida Precio por unidad. Usar este t…" at bounding box center [148, 337] width 206 height 222
click at [66, 284] on span "Precio por unidad." at bounding box center [89, 286] width 63 height 9
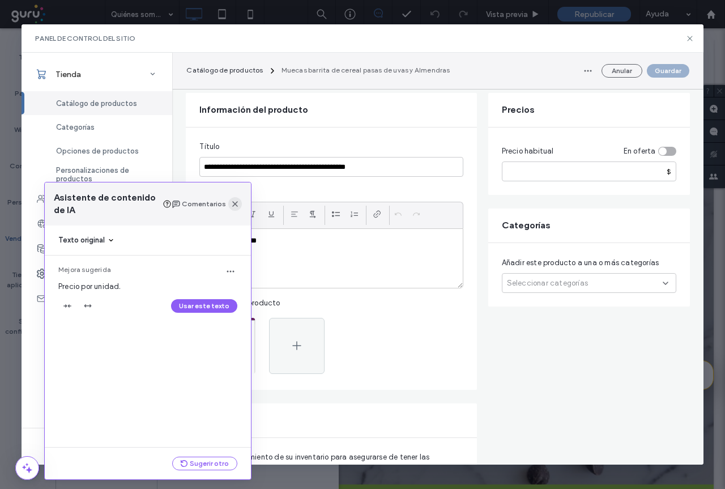
click at [231, 203] on icon "button" at bounding box center [235, 204] width 9 height 9
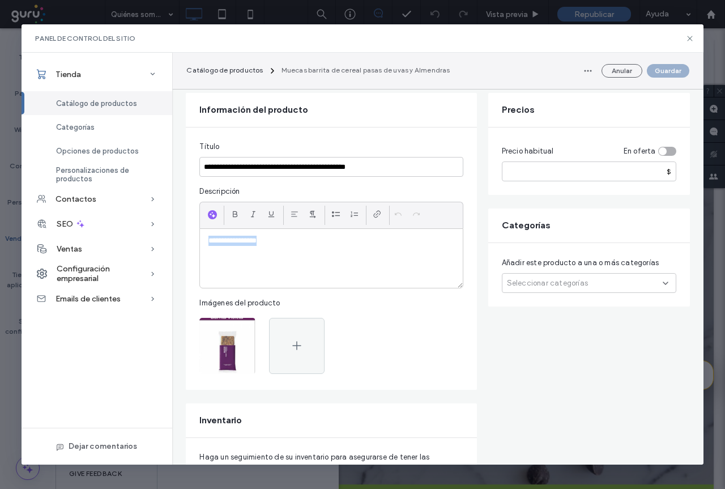
drag, startPoint x: 284, startPoint y: 244, endPoint x: 194, endPoint y: 234, distance: 90.7
click at [194, 234] on div "**********" at bounding box center [331, 259] width 291 height 262
click at [210, 211] on icon "button" at bounding box center [213, 214] width 8 height 9
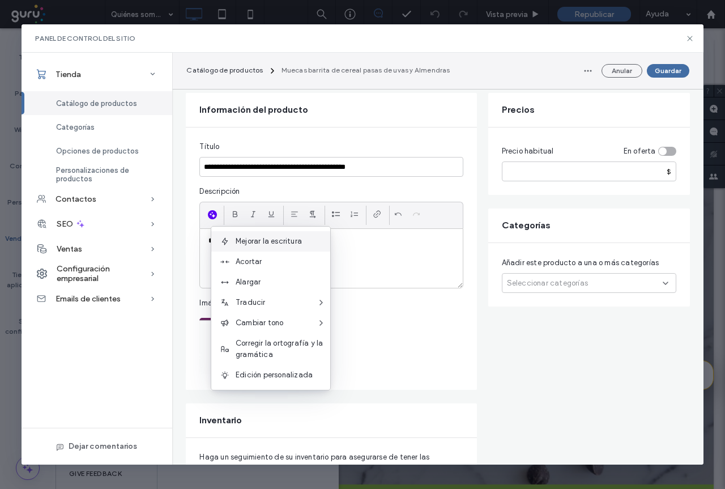
click at [269, 243] on span "Mejorar la escritura" at bounding box center [283, 241] width 95 height 11
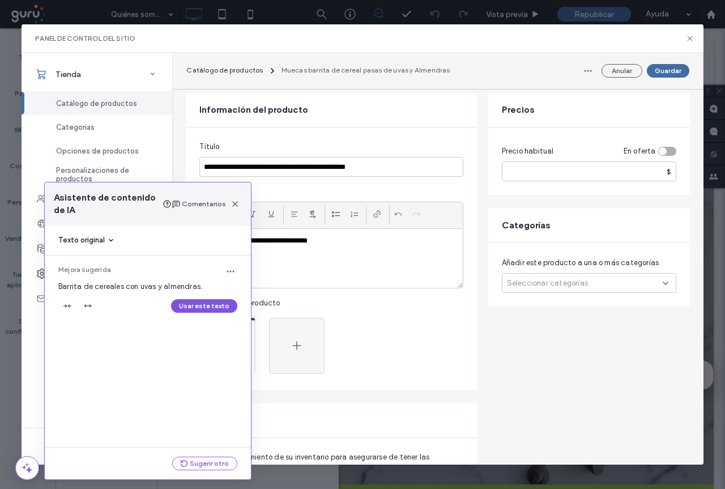
click at [223, 307] on button "Usar este texto" at bounding box center [204, 306] width 66 height 14
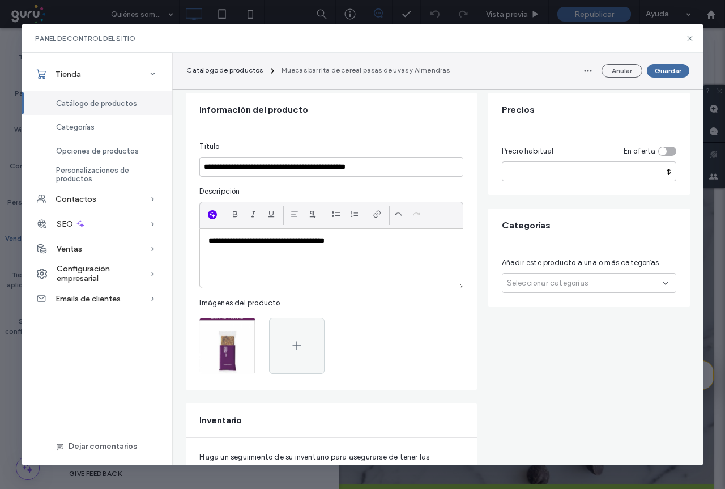
click at [216, 216] on icon "button" at bounding box center [213, 214] width 8 height 9
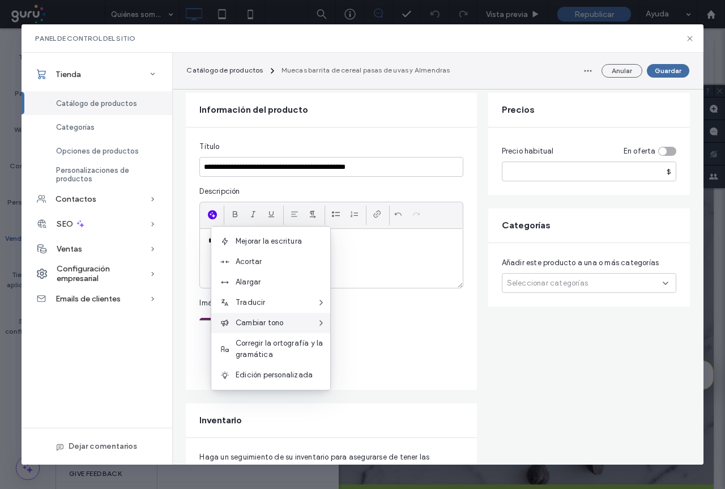
click at [279, 326] on span "Cambiar tono" at bounding box center [276, 322] width 81 height 11
click at [371, 388] on span "Informativo" at bounding box center [370, 392] width 40 height 11
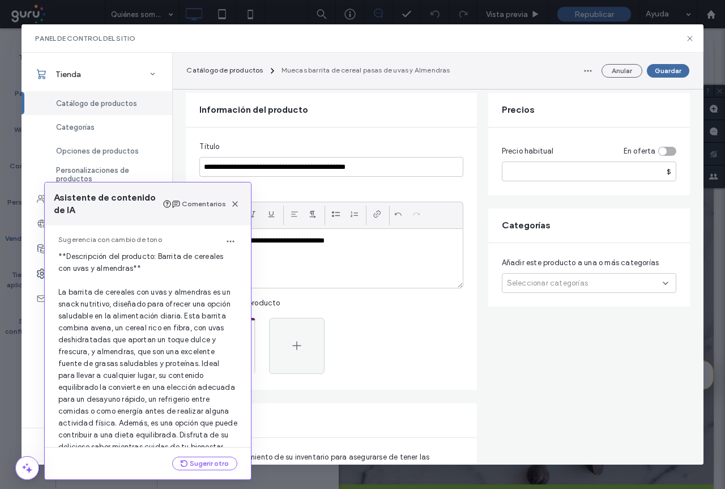
scroll to position [84, 0]
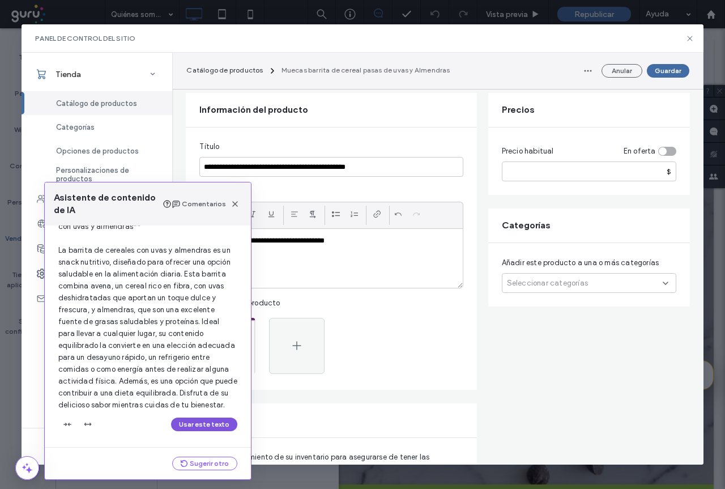
click at [201, 426] on button "Usar este texto" at bounding box center [204, 425] width 66 height 14
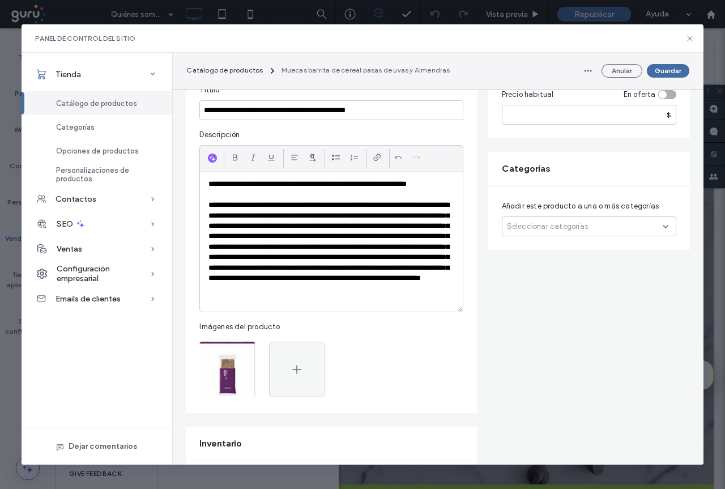
scroll to position [113, 0]
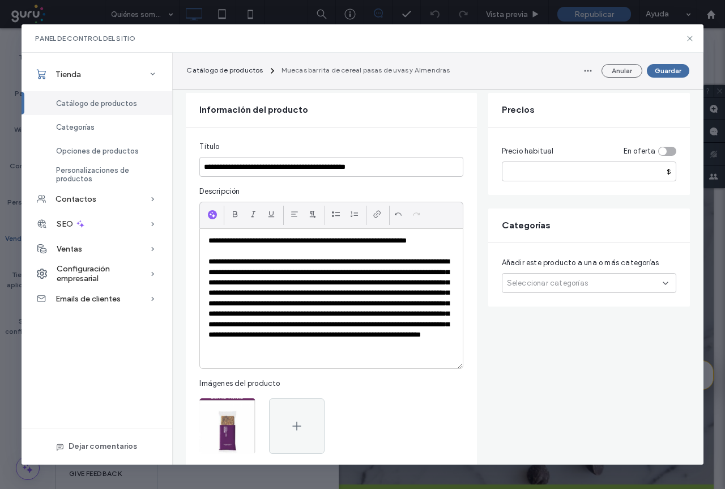
click at [302, 240] on p "**********" at bounding box center [331, 241] width 245 height 10
drag, startPoint x: 306, startPoint y: 240, endPoint x: 216, endPoint y: 243, distance: 90.1
click at [216, 243] on p "**********" at bounding box center [331, 241] width 245 height 10
click at [372, 247] on p at bounding box center [331, 252] width 245 height 10
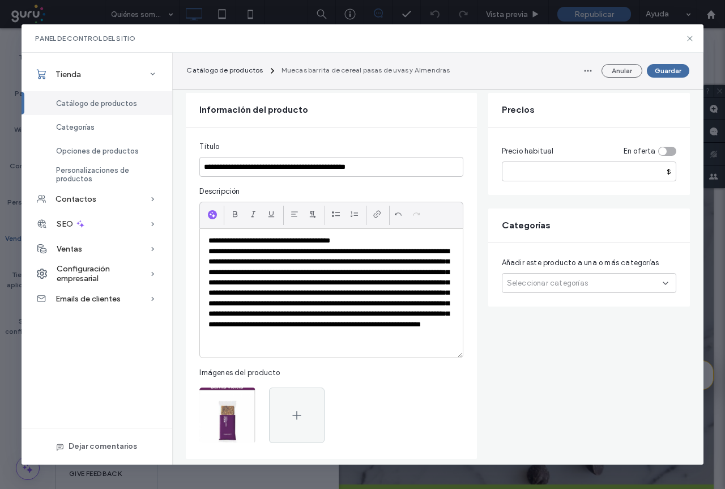
click at [361, 241] on p "**********" at bounding box center [331, 241] width 245 height 10
click at [358, 240] on p "**********" at bounding box center [331, 241] width 245 height 10
click at [213, 240] on p "**********" at bounding box center [331, 241] width 245 height 10
click at [360, 236] on p "**********" at bounding box center [331, 241] width 245 height 10
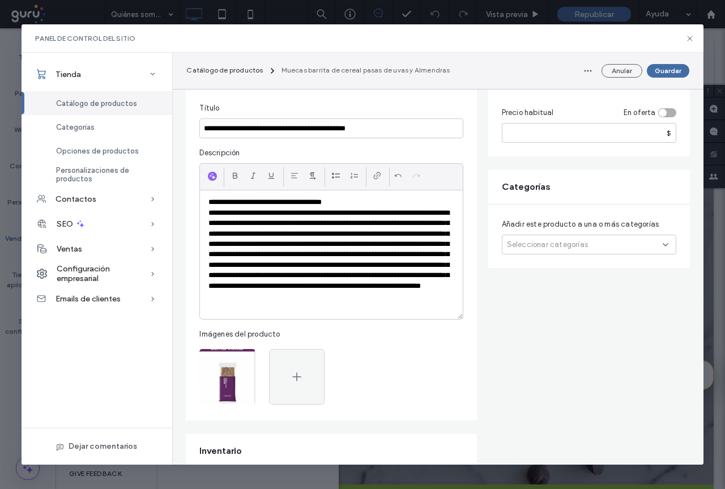
scroll to position [170, 0]
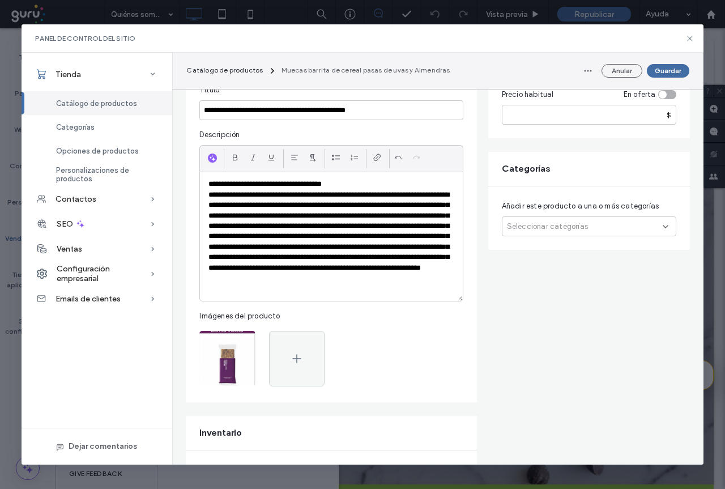
click at [360, 184] on p "**********" at bounding box center [331, 184] width 245 height 10
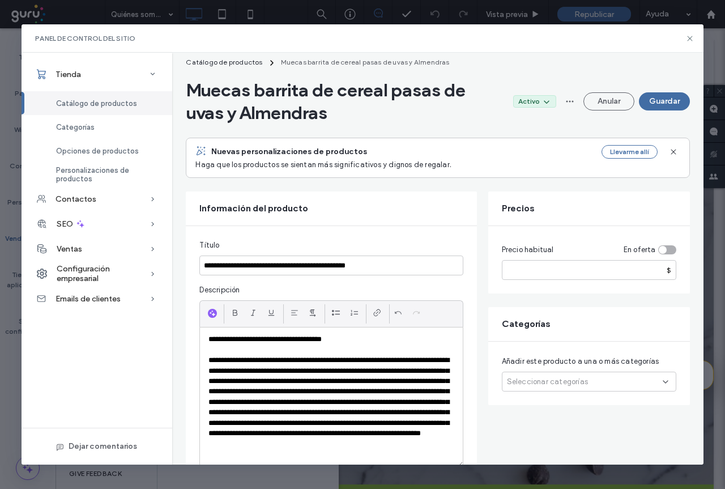
scroll to position [57, 0]
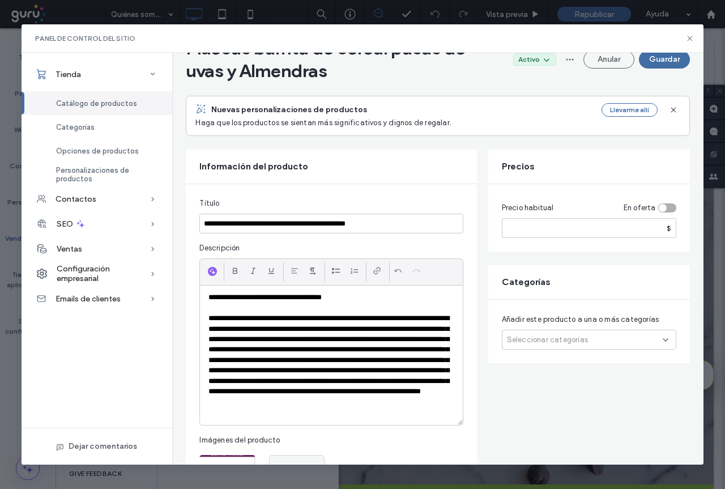
click at [589, 336] on div "Seleccionar categorías" at bounding box center [589, 340] width 175 height 20
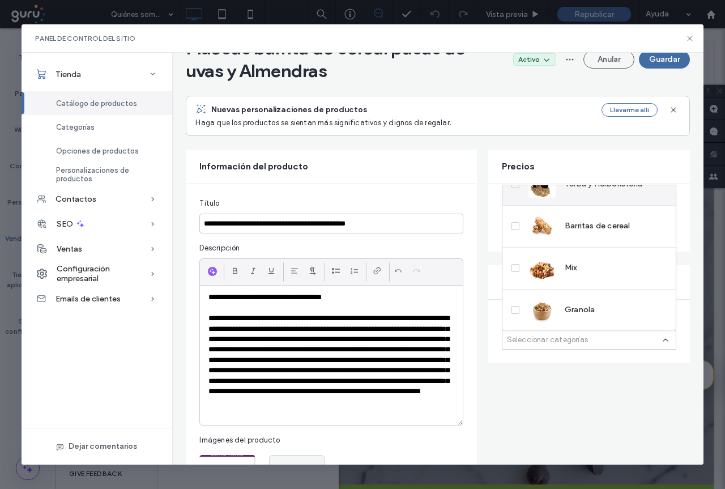
scroll to position [230, 0]
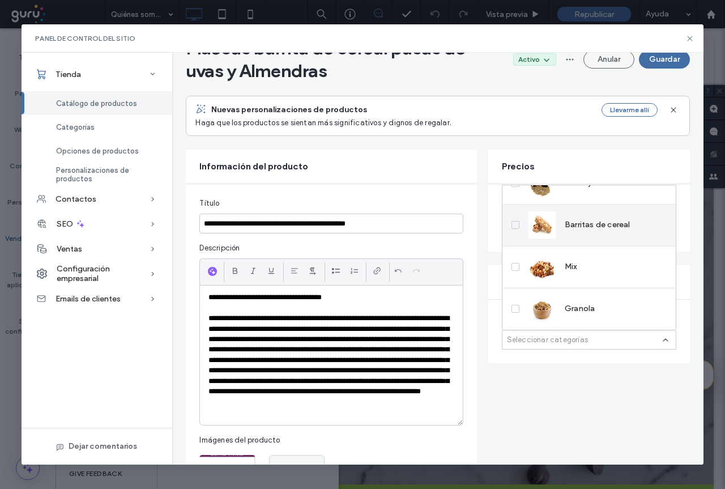
click at [517, 223] on icon at bounding box center [516, 224] width 5 height 3
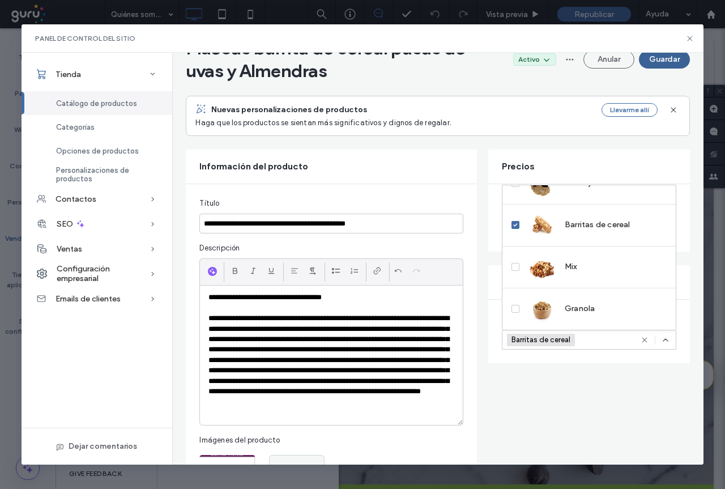
click at [669, 61] on button "Guardar" at bounding box center [664, 59] width 51 height 18
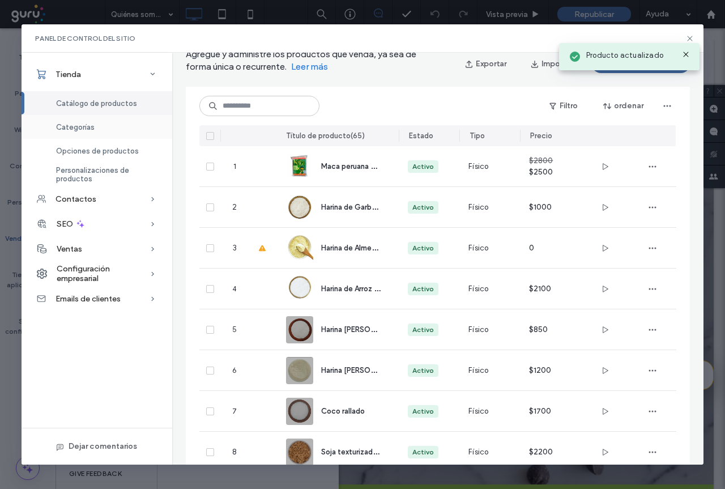
click at [64, 130] on span "Categorías" at bounding box center [75, 127] width 39 height 9
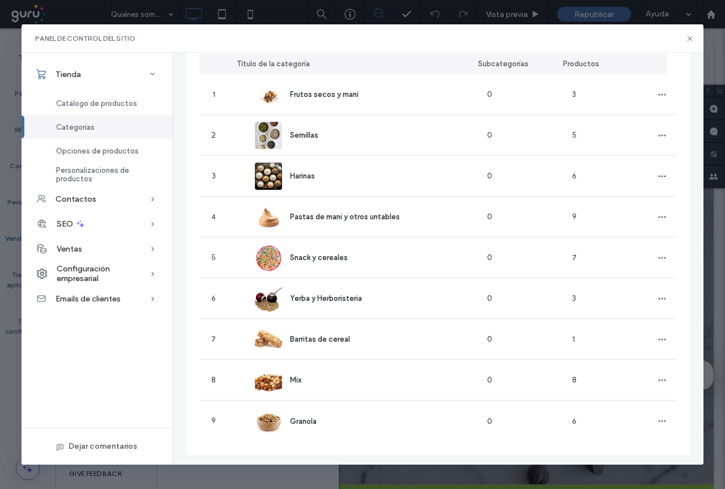
scroll to position [117, 0]
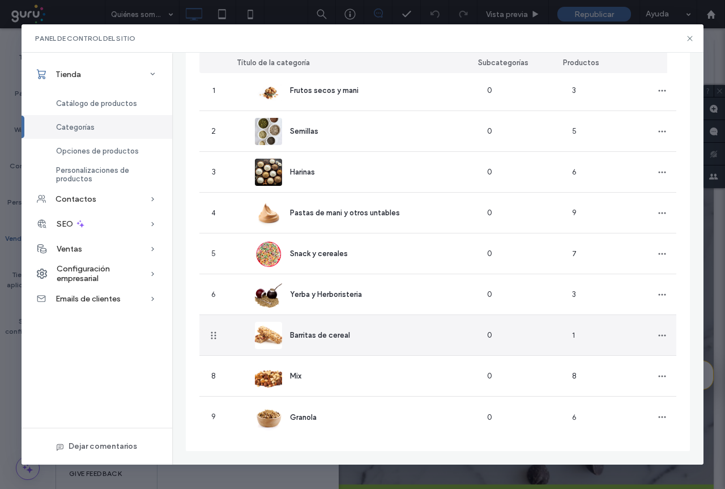
click at [563, 333] on div "1" at bounding box center [605, 335] width 85 height 40
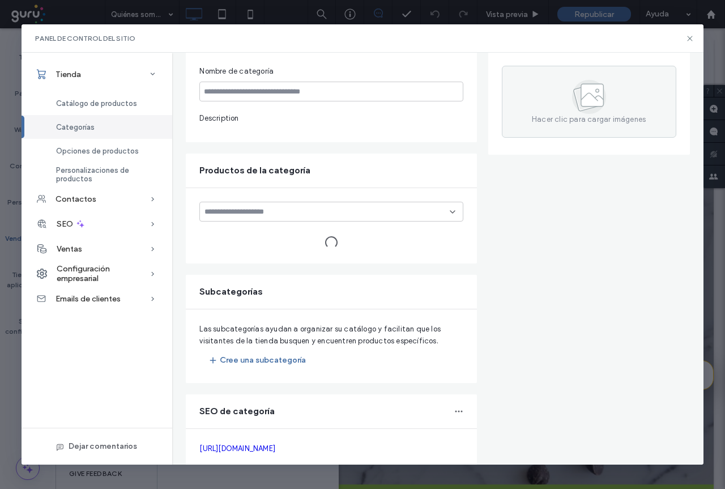
type input "**********"
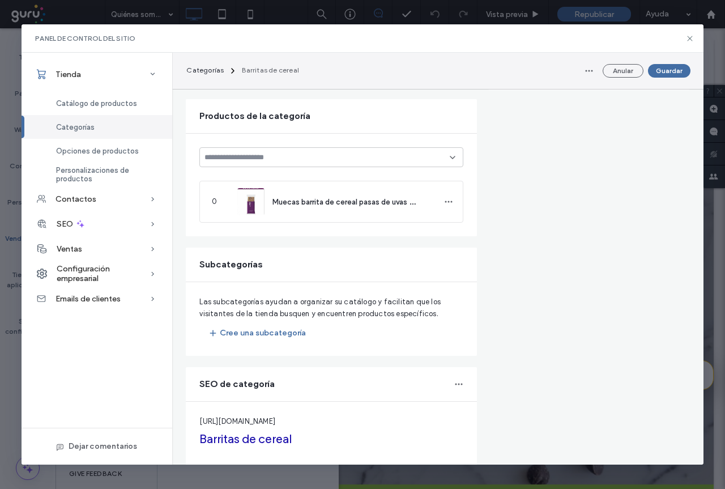
scroll to position [319, 0]
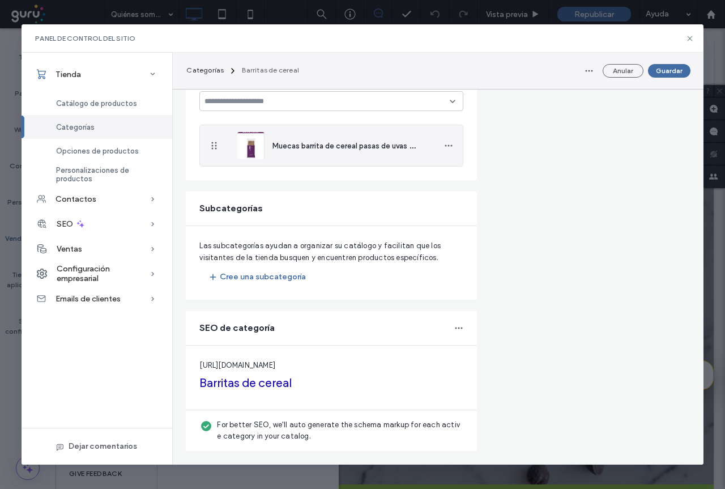
click at [254, 158] on img at bounding box center [250, 145] width 27 height 27
click at [265, 148] on div "Muecas barrita de cereal pasas de uvas y Almendras" at bounding box center [331, 145] width 188 height 41
click at [256, 149] on img at bounding box center [250, 145] width 27 height 27
click at [346, 152] on div "Muecas barrita de cereal pasas de uvas y Almendras" at bounding box center [331, 145] width 188 height 41
click at [343, 151] on div "Muecas barrita de cereal pasas de uvas y Almendras" at bounding box center [344, 146] width 143 height 12
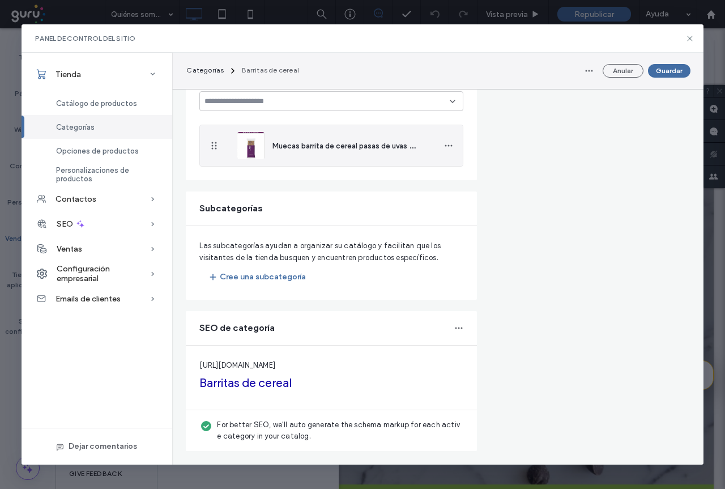
click at [249, 150] on img at bounding box center [250, 145] width 27 height 27
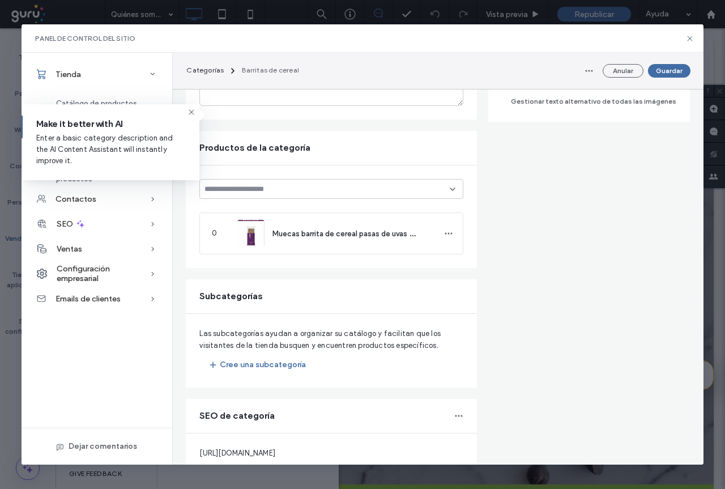
scroll to position [148, 0]
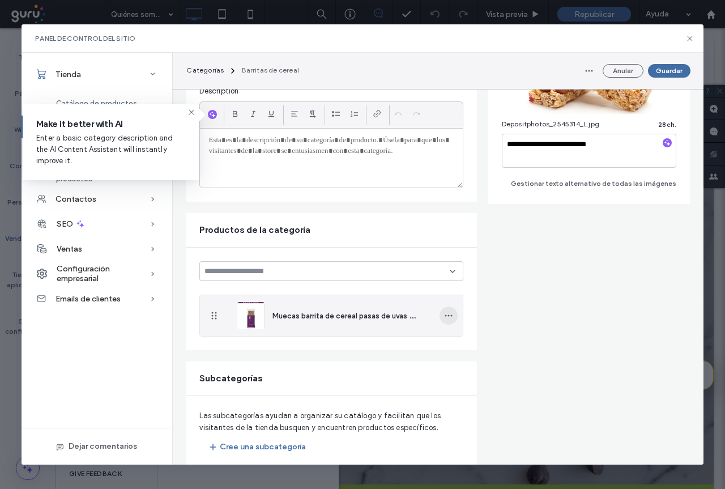
click at [445, 315] on span "button" at bounding box center [449, 316] width 18 height 18
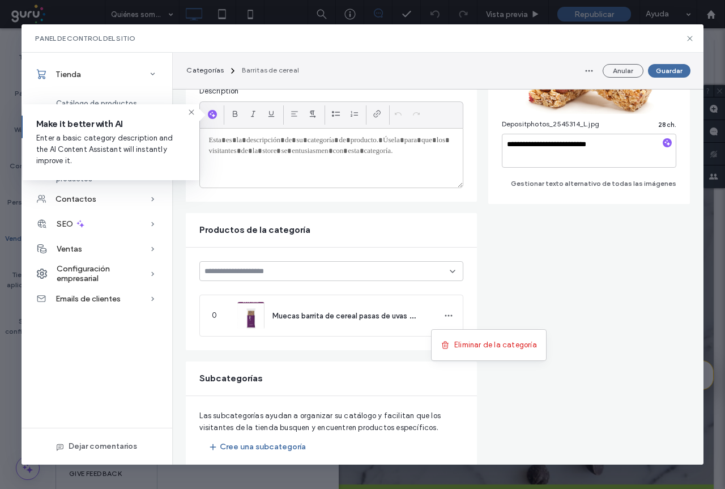
click at [532, 301] on form "**********" at bounding box center [438, 305] width 504 height 631
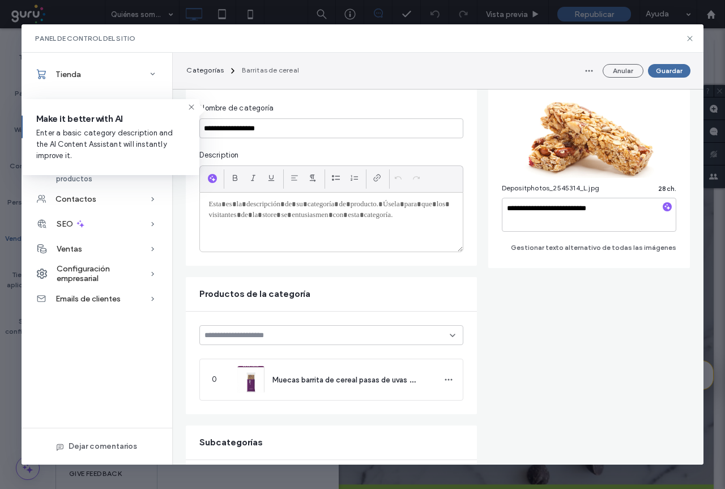
scroll to position [170, 0]
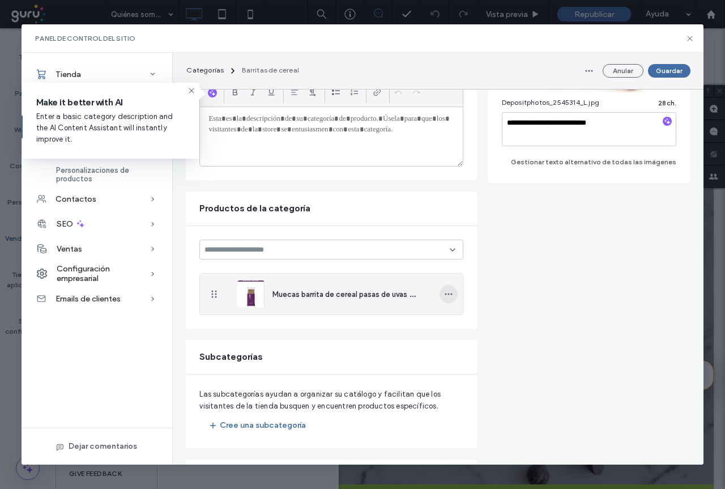
click at [444, 293] on icon "button" at bounding box center [448, 294] width 9 height 9
click at [480, 329] on span "Eliminar de la categoría" at bounding box center [496, 323] width 83 height 11
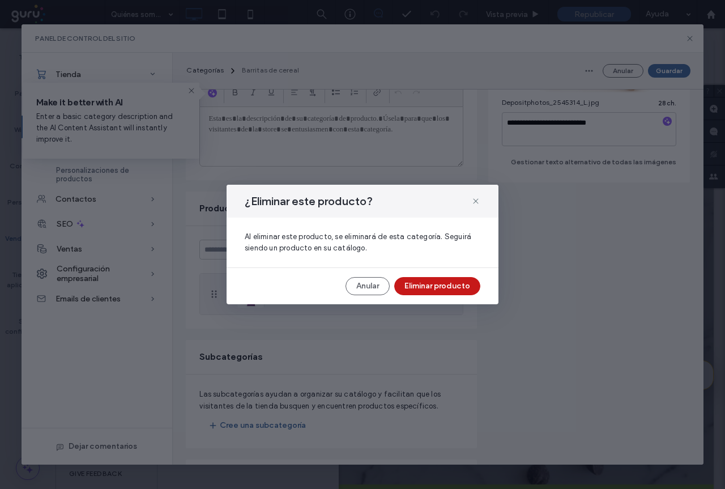
click at [447, 278] on button "Eliminar producto" at bounding box center [437, 286] width 86 height 18
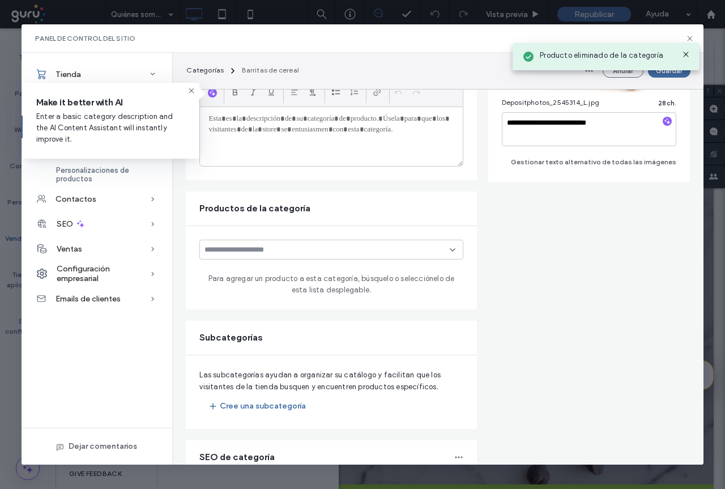
click at [692, 38] on div "Producto eliminado de la categoría" at bounding box center [606, 53] width 193 height 39
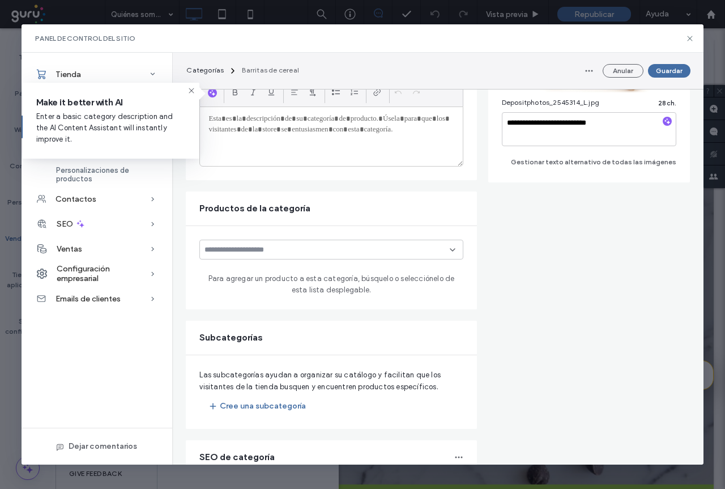
click at [190, 92] on use at bounding box center [191, 90] width 5 height 5
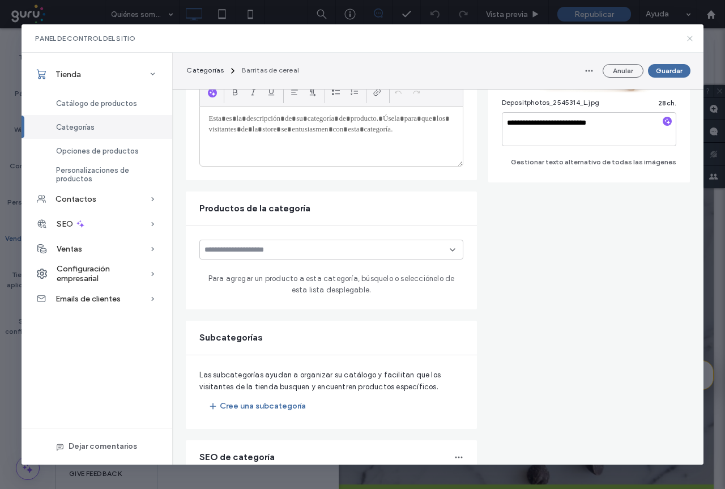
click at [689, 37] on use at bounding box center [690, 38] width 5 height 5
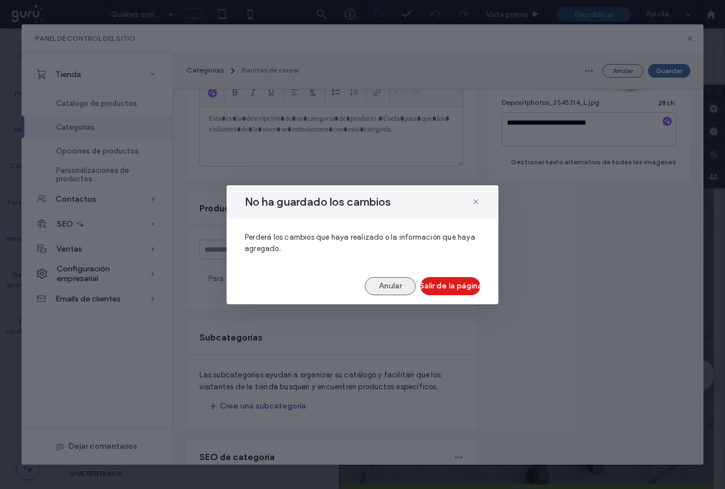
click at [394, 288] on button "Anular" at bounding box center [390, 286] width 51 height 18
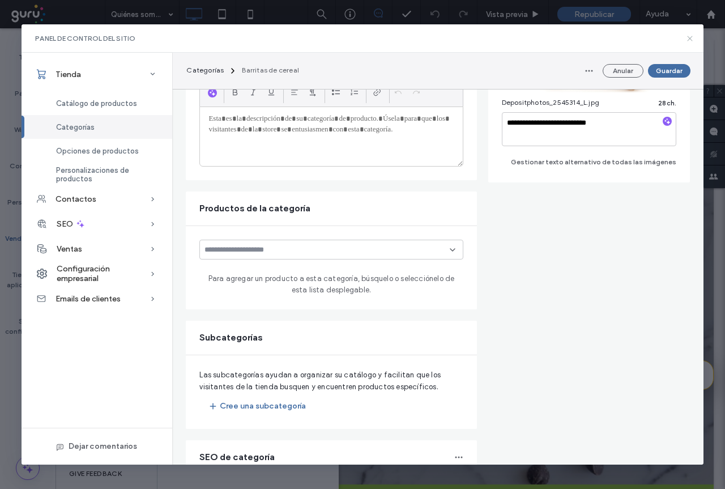
click at [691, 35] on icon at bounding box center [690, 38] width 9 height 9
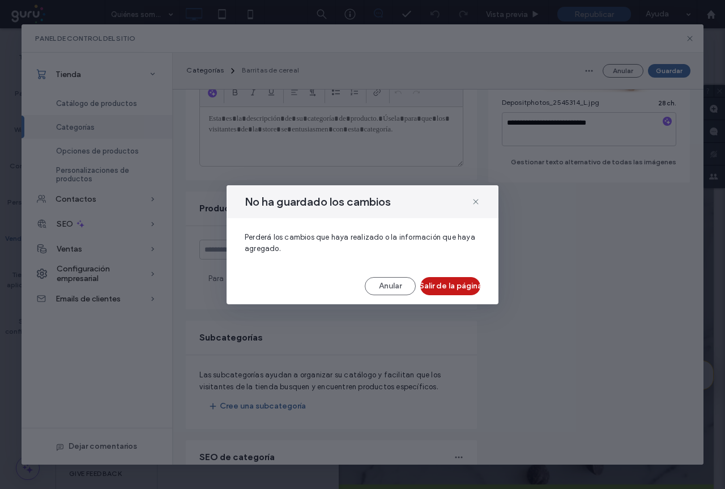
click at [451, 281] on button "Salir de la página" at bounding box center [451, 286] width 60 height 18
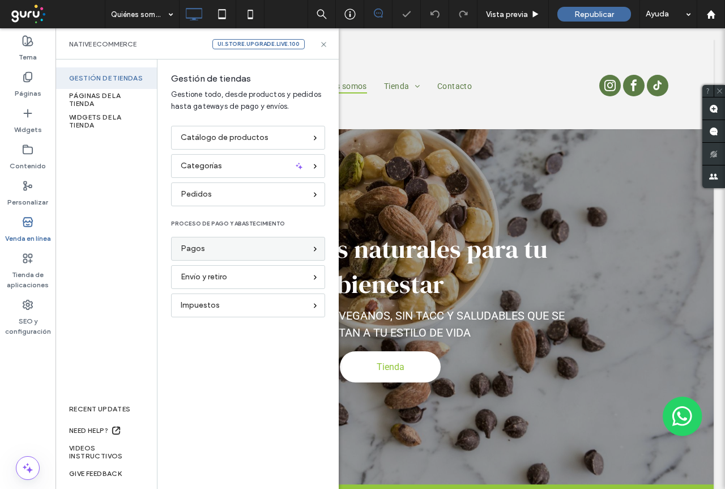
click at [226, 251] on div "Pagos" at bounding box center [243, 249] width 125 height 12
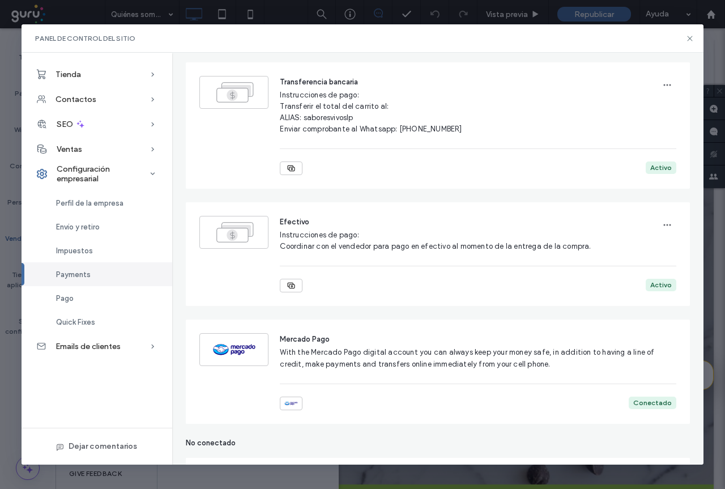
scroll to position [113, 0]
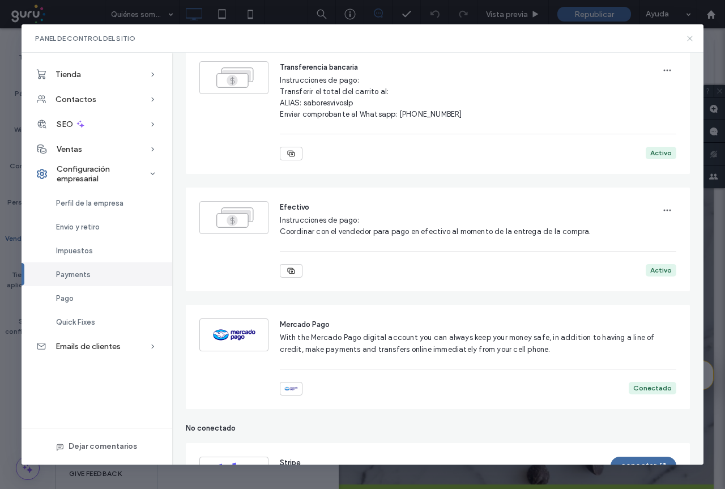
click at [692, 39] on icon at bounding box center [690, 38] width 9 height 9
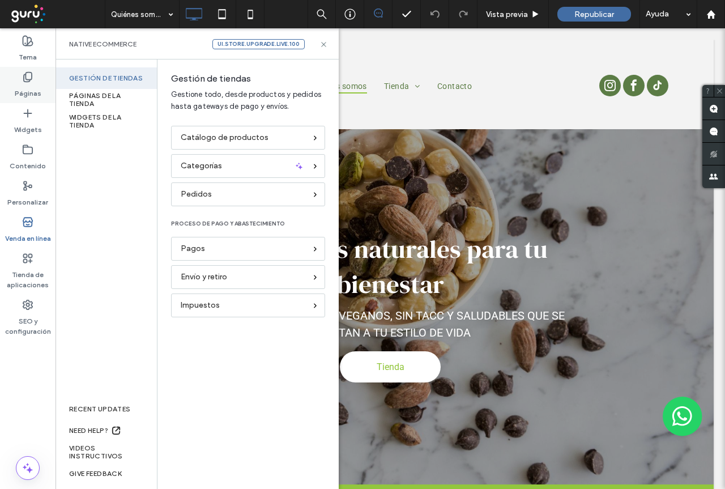
scroll to position [0, 0]
click at [230, 137] on span "Catálogo de productos" at bounding box center [225, 137] width 88 height 12
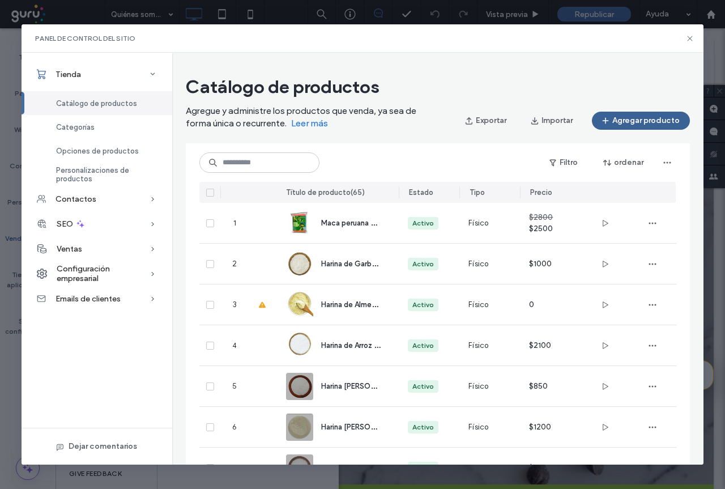
click at [655, 120] on button "Agregar producto" at bounding box center [641, 121] width 98 height 18
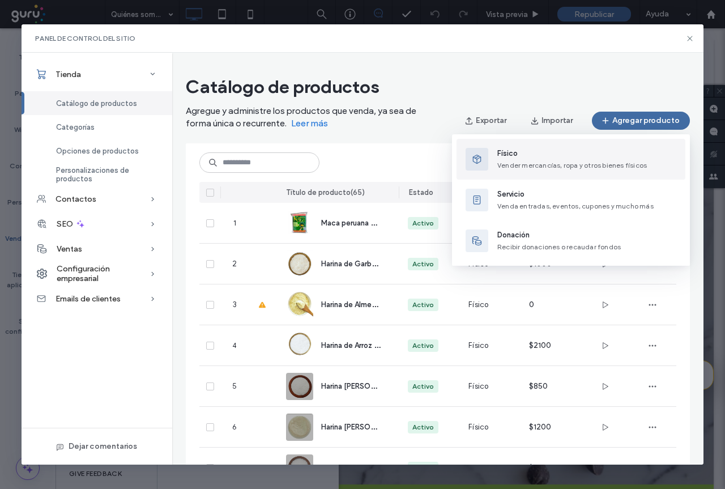
click at [550, 165] on span "Vender mercancías, ropa y otros bienes físicos" at bounding box center [573, 165] width 150 height 9
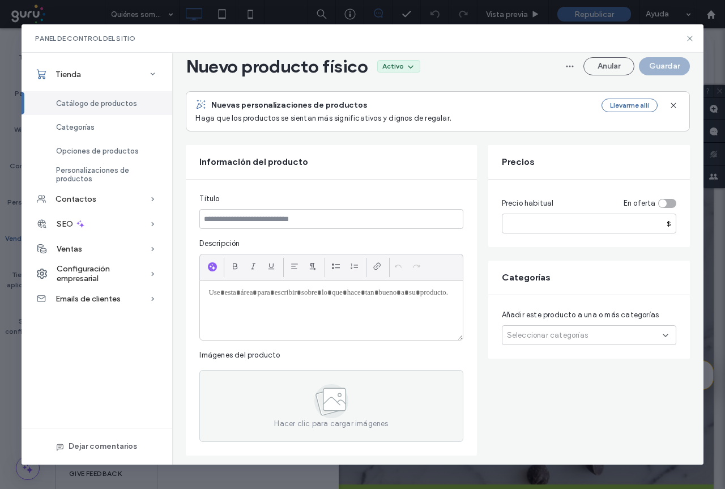
scroll to position [57, 0]
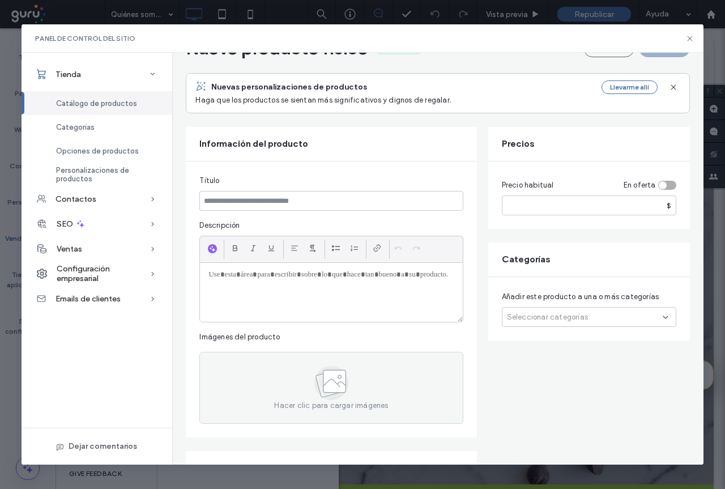
click at [566, 319] on span "Seleccionar categorías" at bounding box center [547, 317] width 81 height 11
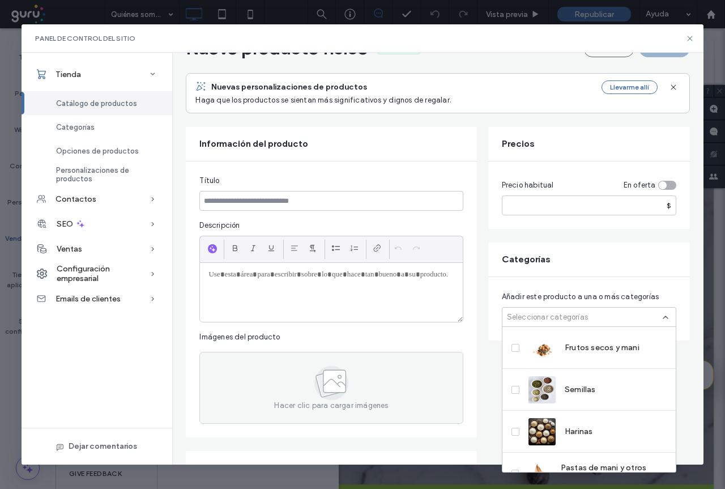
click at [566, 319] on span "Seleccionar categorías" at bounding box center [547, 317] width 81 height 11
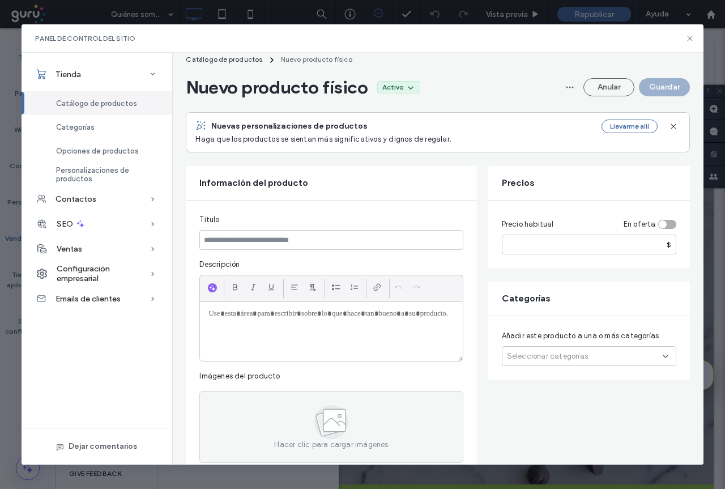
scroll to position [0, 0]
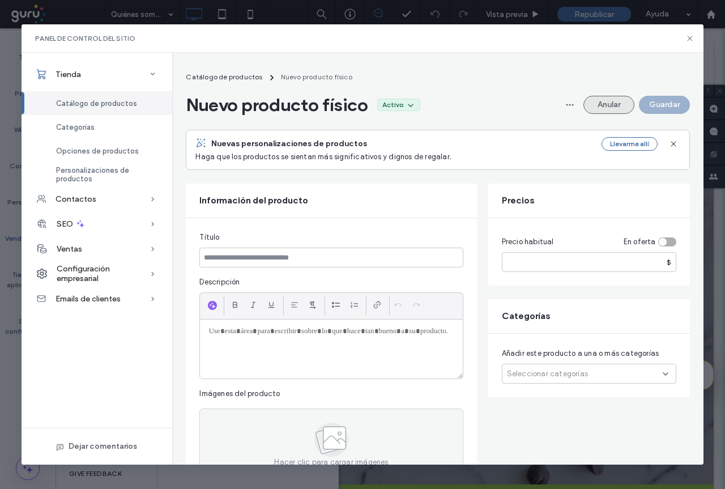
click at [619, 104] on button "Anular" at bounding box center [609, 105] width 51 height 18
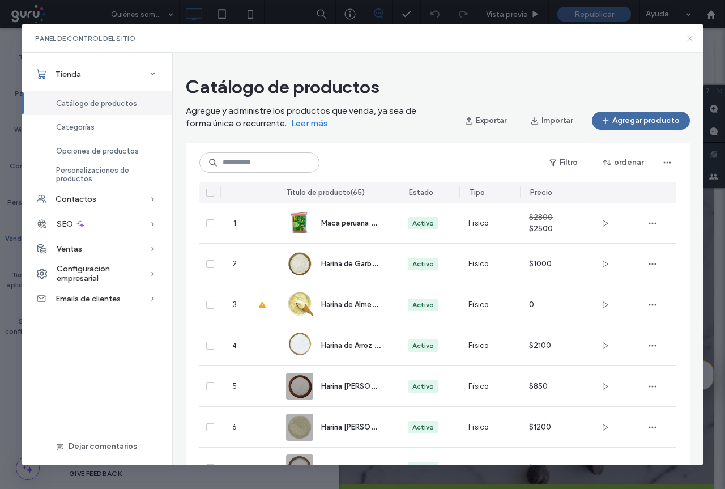
click at [691, 42] on icon at bounding box center [690, 38] width 9 height 9
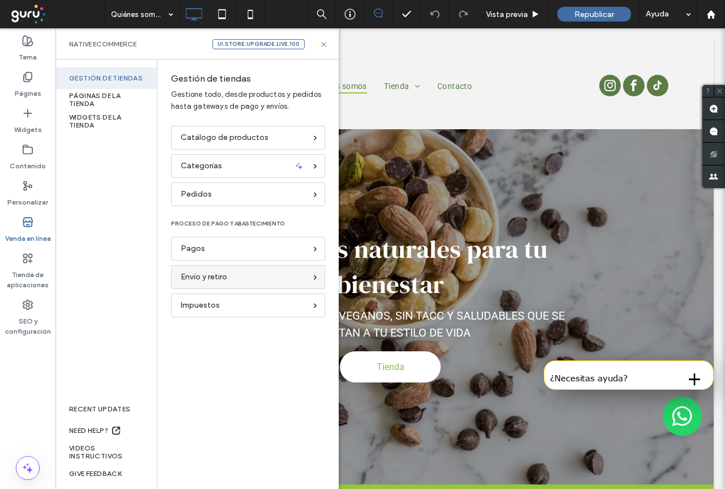
click at [228, 268] on div "Envío y retiro" at bounding box center [248, 277] width 154 height 24
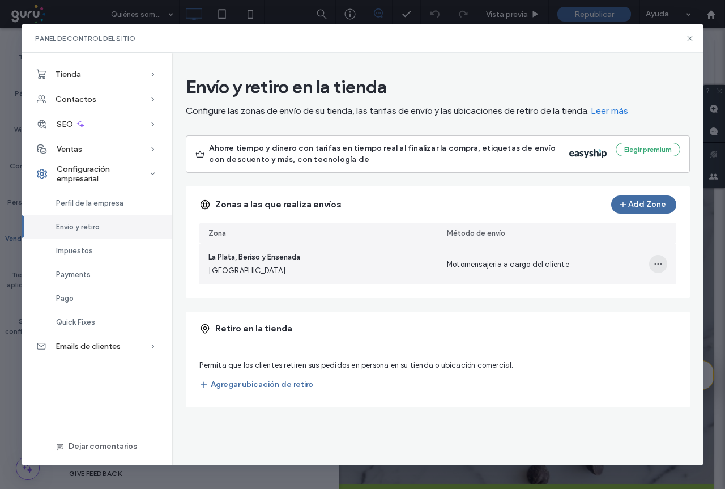
click at [655, 270] on span "button" at bounding box center [659, 264] width 18 height 18
click at [600, 254] on div "Motomensajeria a cargo del cliente" at bounding box center [557, 264] width 239 height 41
click at [659, 261] on icon "button" at bounding box center [658, 264] width 9 height 9
click at [617, 293] on span "Editar zona de envío" at bounding box center [617, 293] width 71 height 11
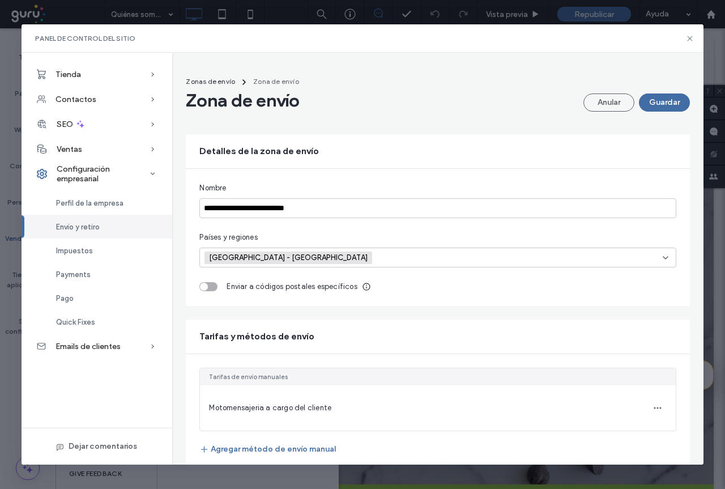
scroll to position [26, 0]
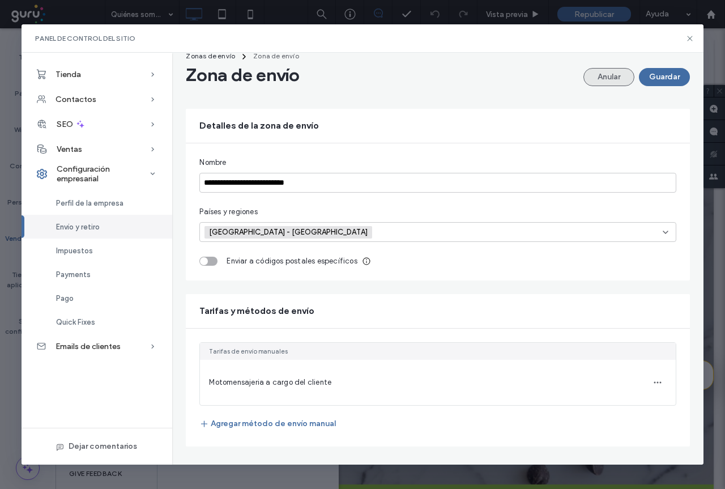
click at [592, 78] on button "Anular" at bounding box center [609, 77] width 51 height 18
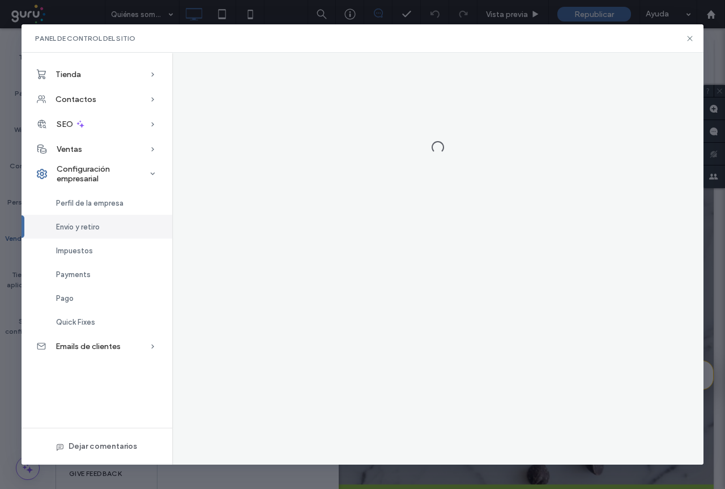
scroll to position [0, 0]
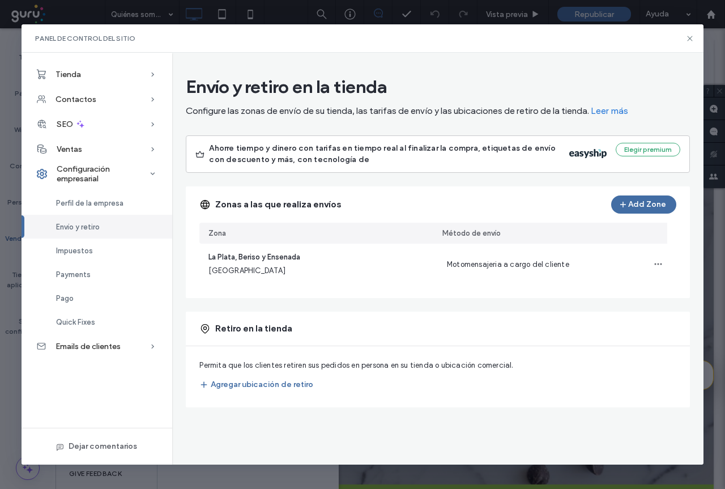
click at [684, 44] on div "Panel de control del sitio" at bounding box center [363, 38] width 682 height 28
drag, startPoint x: 688, startPoint y: 42, endPoint x: 625, endPoint y: 15, distance: 68.8
click at [688, 42] on icon at bounding box center [690, 38] width 9 height 9
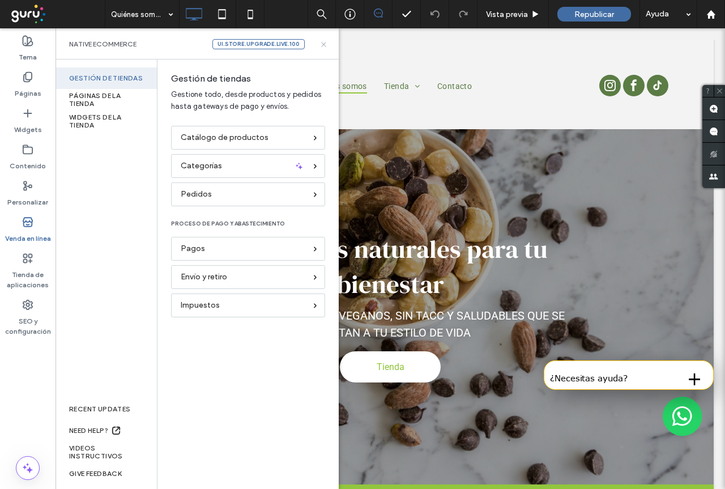
click at [323, 43] on icon at bounding box center [324, 44] width 9 height 9
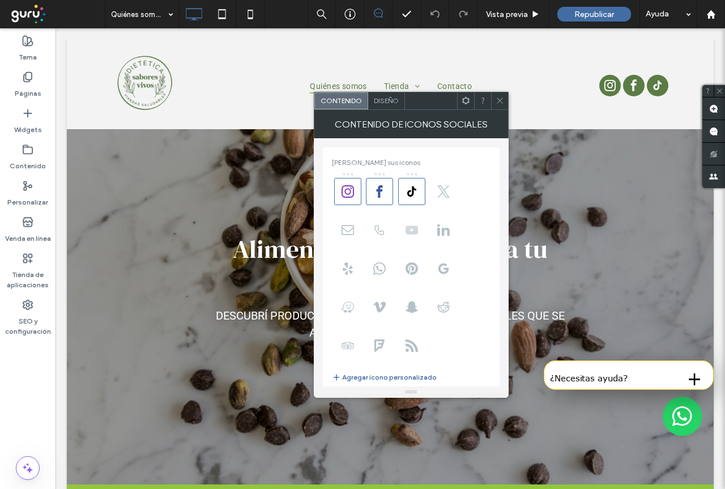
click at [415, 235] on icon at bounding box center [412, 230] width 12 height 12
click at [416, 234] on use at bounding box center [412, 230] width 12 height 9
click at [499, 104] on icon at bounding box center [500, 100] width 9 height 9
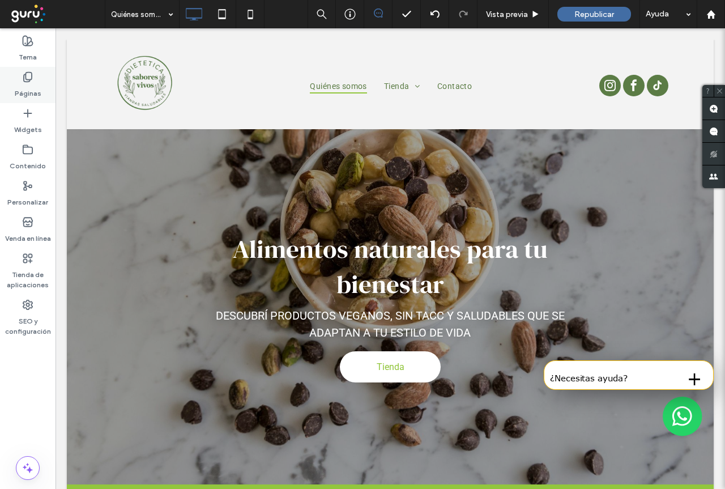
click at [35, 76] on div "Páginas" at bounding box center [28, 85] width 56 height 36
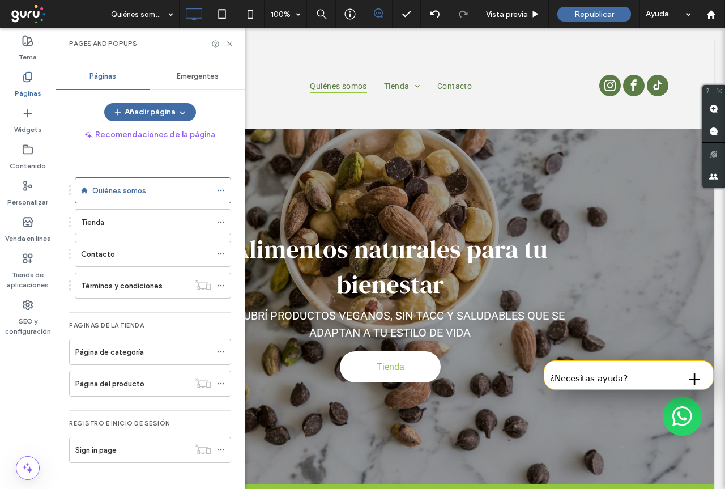
click at [22, 15] on span at bounding box center [57, 14] width 96 height 23
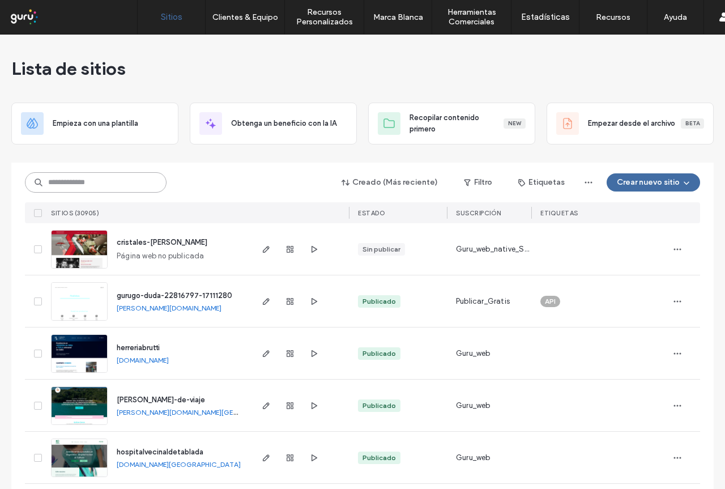
paste input "**********"
type input "**********"
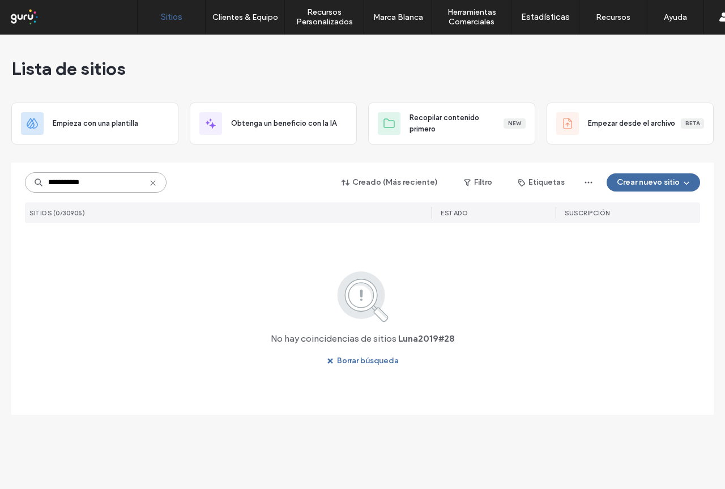
drag, startPoint x: 107, startPoint y: 185, endPoint x: 0, endPoint y: 179, distance: 106.7
click at [0, 179] on div "**********" at bounding box center [362, 262] width 725 height 455
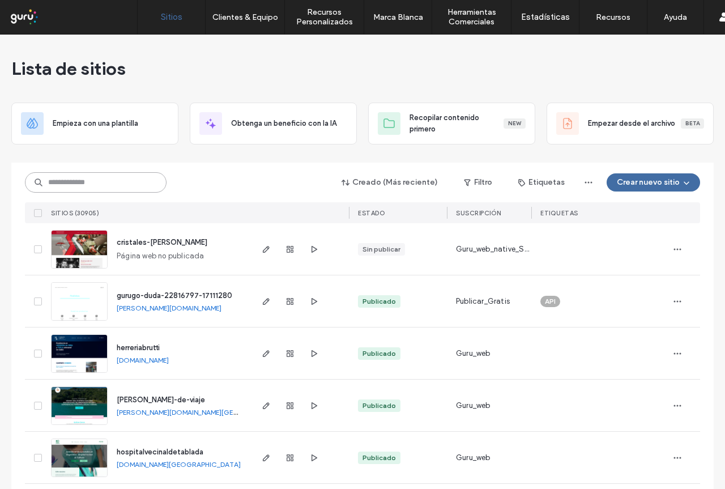
click at [103, 177] on input at bounding box center [96, 182] width 142 height 20
paste input "**********"
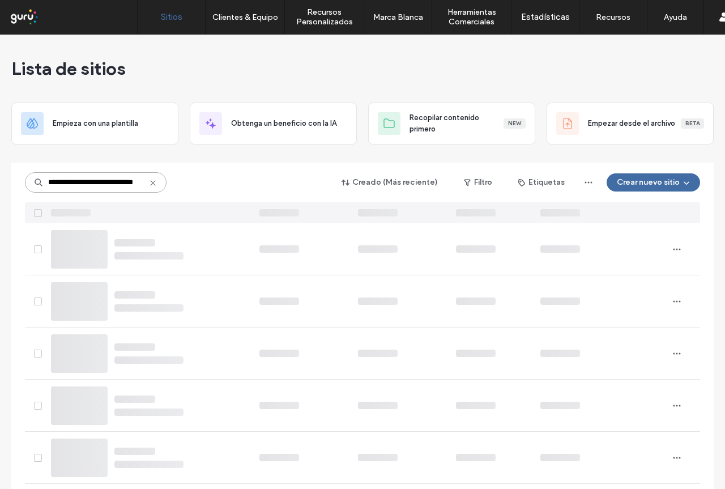
scroll to position [0, 20]
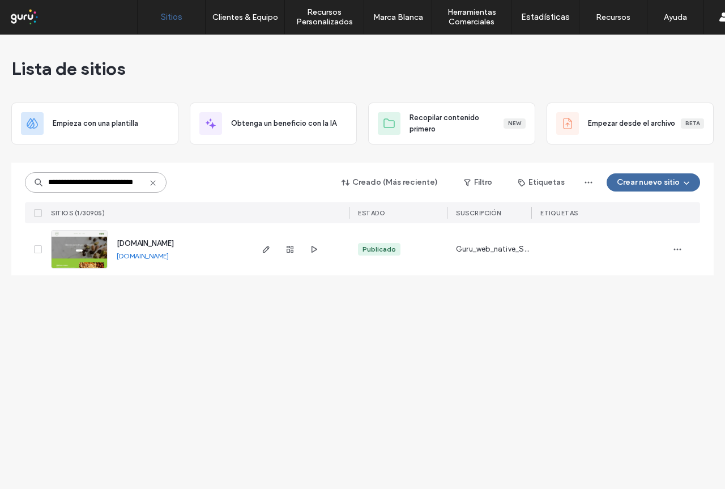
type input "**********"
click at [85, 253] on img at bounding box center [80, 269] width 56 height 77
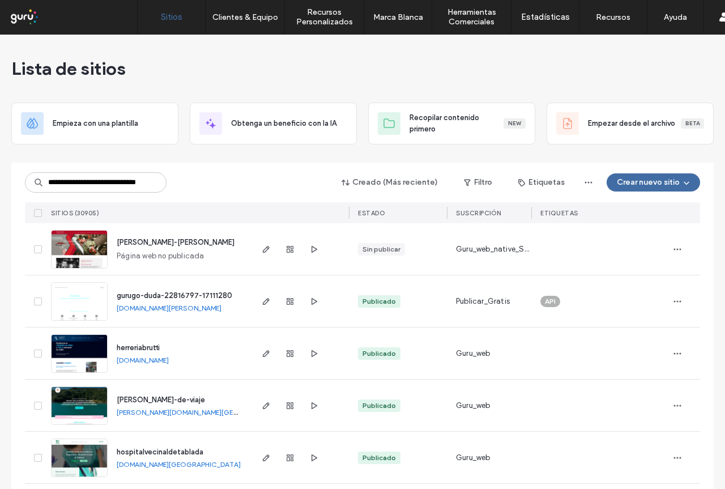
scroll to position [0, 23]
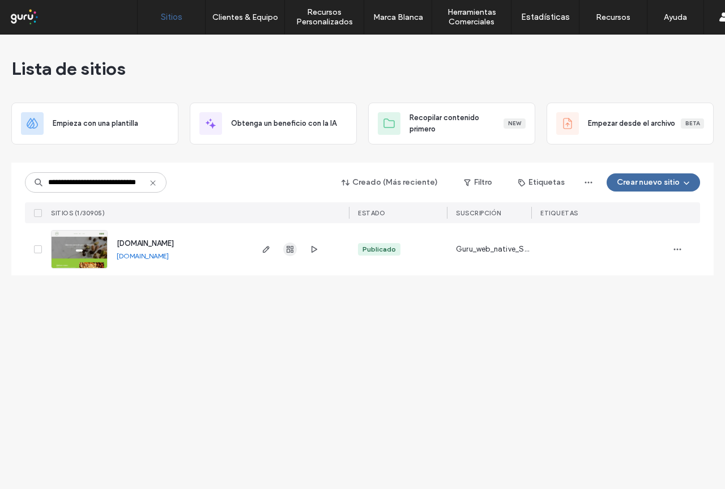
type input "**********"
click at [292, 250] on use "button" at bounding box center [290, 249] width 7 height 7
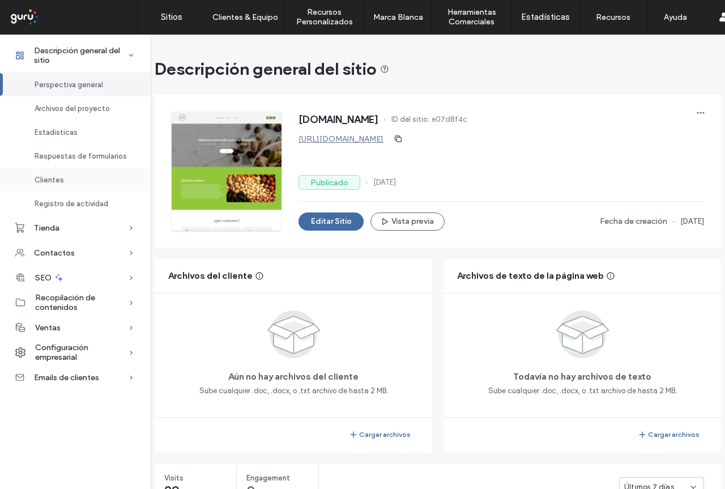
click at [58, 176] on span "Clientes" at bounding box center [49, 180] width 29 height 9
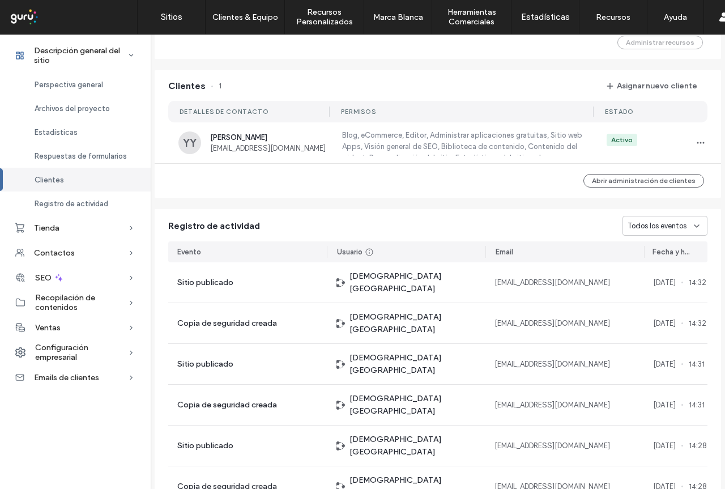
scroll to position [923, 0]
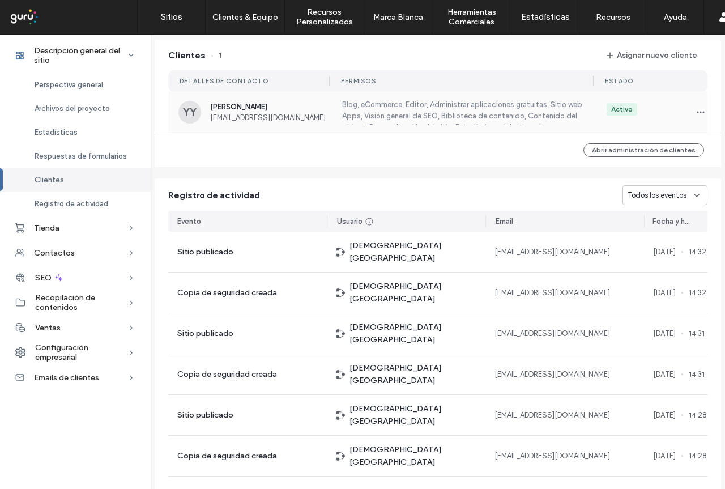
click at [247, 115] on span "[EMAIL_ADDRESS][DOMAIN_NAME]" at bounding box center [270, 117] width 120 height 9
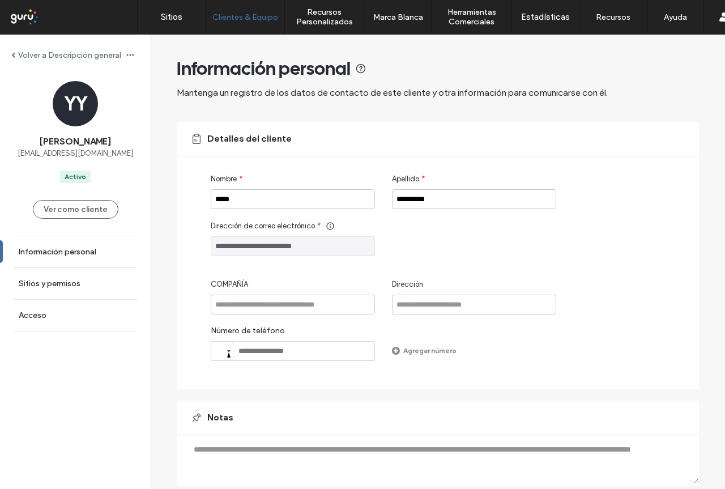
drag, startPoint x: 321, startPoint y: 248, endPoint x: 218, endPoint y: 248, distance: 103.2
click at [218, 248] on input "**********" at bounding box center [293, 246] width 164 height 20
click at [354, 247] on input "**********" at bounding box center [293, 246] width 164 height 20
drag, startPoint x: 354, startPoint y: 247, endPoint x: 184, endPoint y: 245, distance: 170.0
click at [184, 245] on div "**********" at bounding box center [438, 256] width 523 height 268
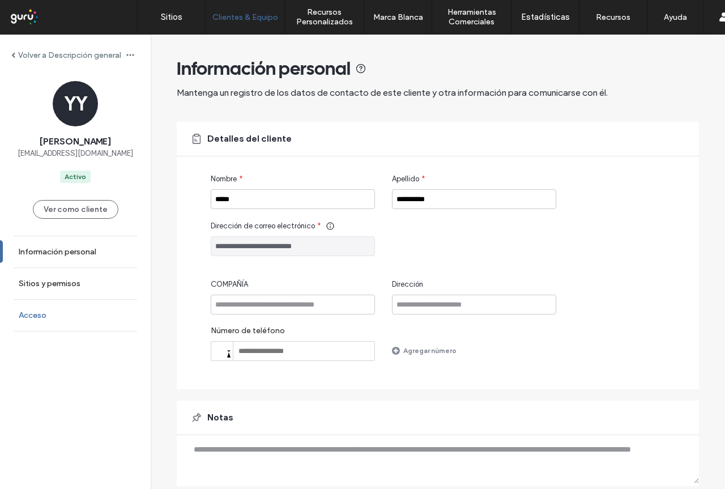
click at [36, 307] on link "Acceso" at bounding box center [75, 315] width 151 height 31
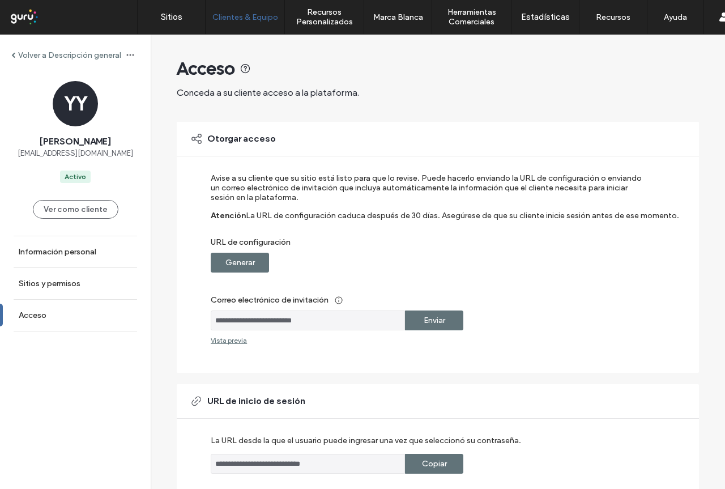
click at [227, 253] on label "Generar" at bounding box center [240, 262] width 29 height 21
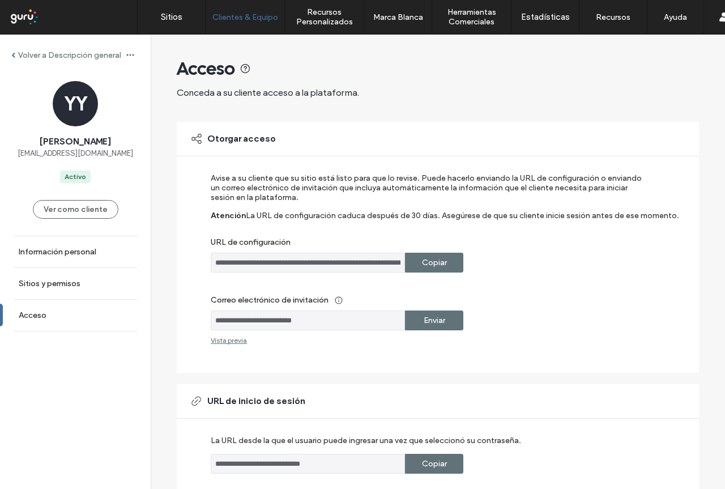
click at [425, 262] on label "Copiar" at bounding box center [434, 262] width 25 height 21
